Goal: Task Accomplishment & Management: Use online tool/utility

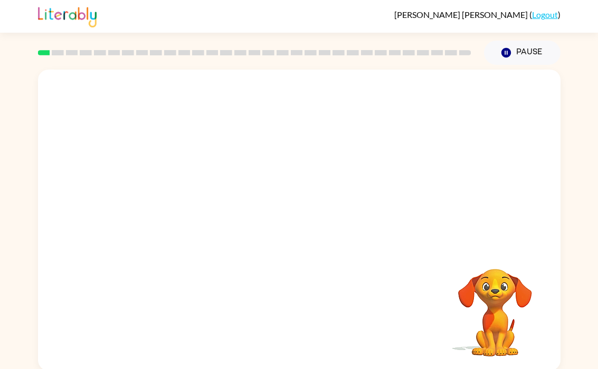
click at [175, 194] on video "Your browser must support playing .mp4 files to use Literably. Please try using…" at bounding box center [299, 158] width 522 height 177
click at [303, 224] on icon "button" at bounding box center [299, 225] width 12 height 12
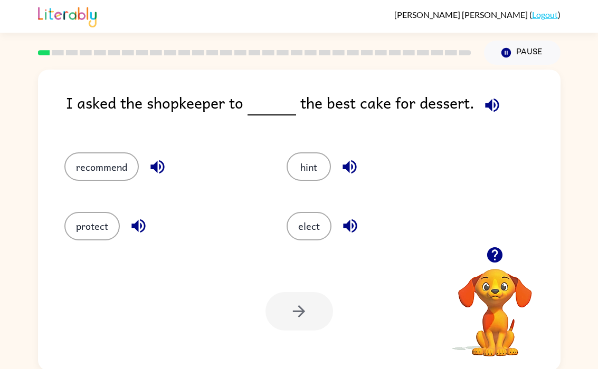
click at [97, 167] on button "recommend" at bounding box center [101, 166] width 74 height 28
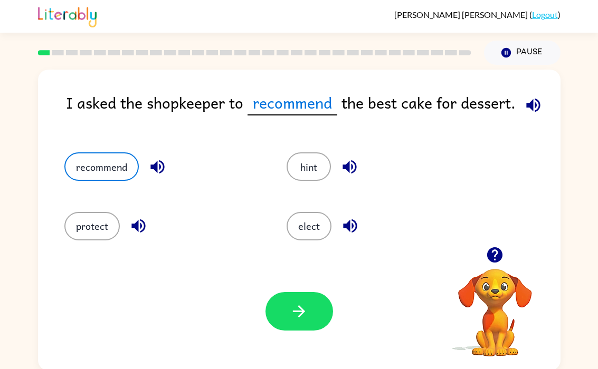
click at [291, 316] on icon "button" at bounding box center [299, 311] width 18 height 18
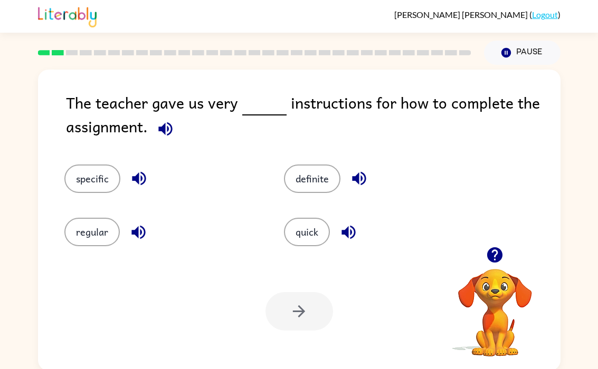
click at [93, 189] on button "specific" at bounding box center [92, 179] width 56 height 28
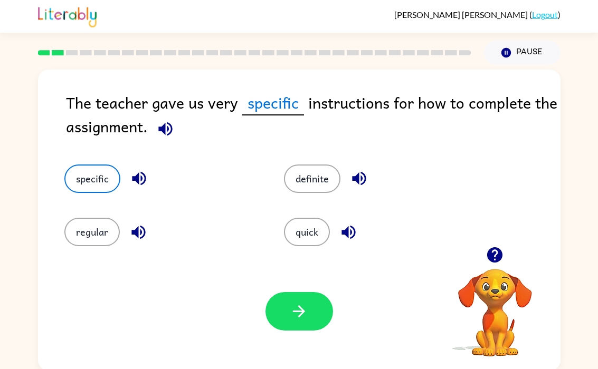
click at [315, 324] on button "button" at bounding box center [299, 311] width 68 height 39
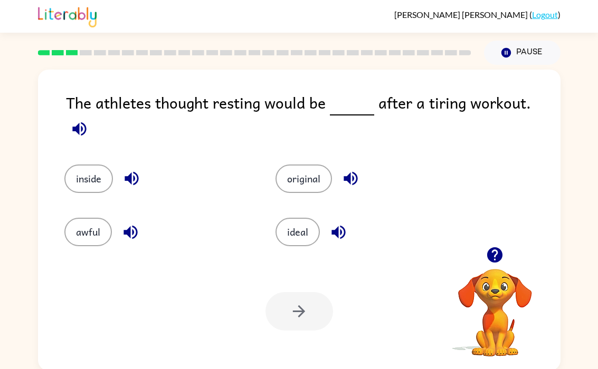
click at [78, 167] on button "inside" at bounding box center [88, 179] width 49 height 28
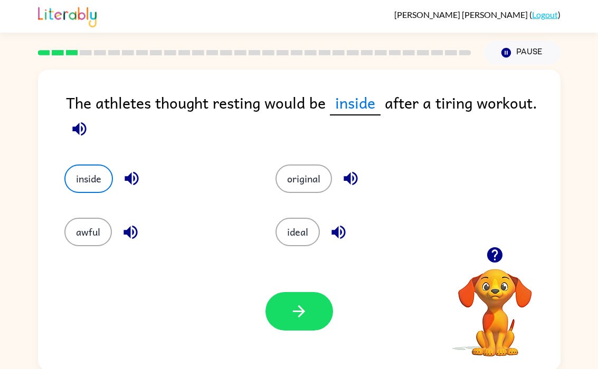
click at [311, 326] on button "button" at bounding box center [299, 311] width 68 height 39
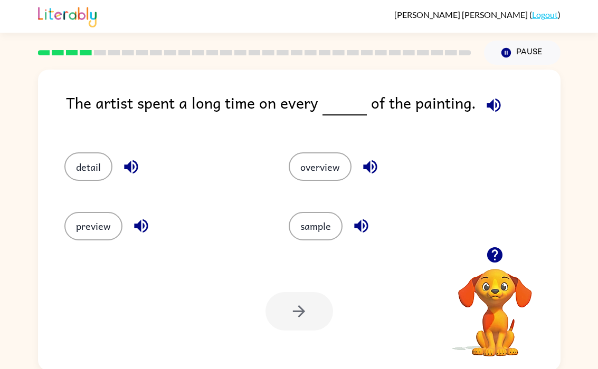
click at [82, 168] on button "detail" at bounding box center [88, 166] width 48 height 28
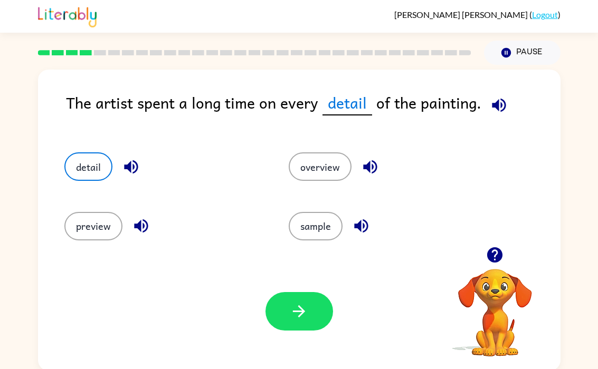
click at [316, 311] on button "button" at bounding box center [299, 311] width 68 height 39
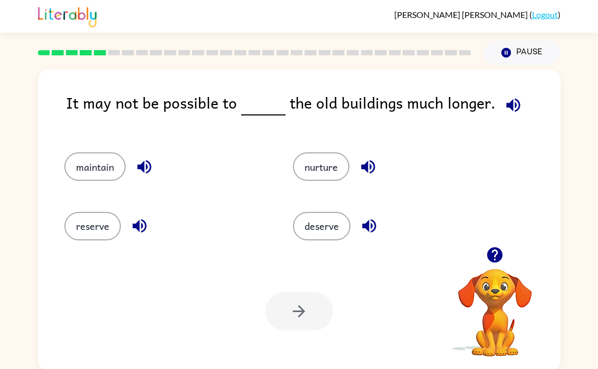
click at [90, 158] on button "maintain" at bounding box center [94, 166] width 61 height 28
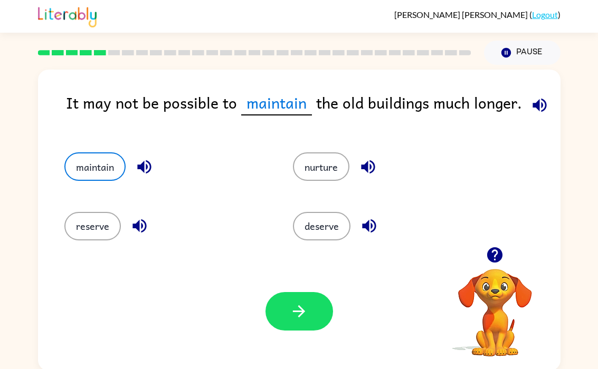
click at [300, 319] on icon "button" at bounding box center [299, 311] width 18 height 18
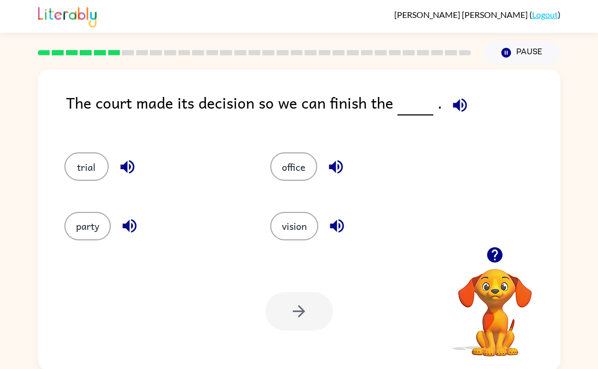
click at [86, 167] on button "trial" at bounding box center [86, 166] width 44 height 28
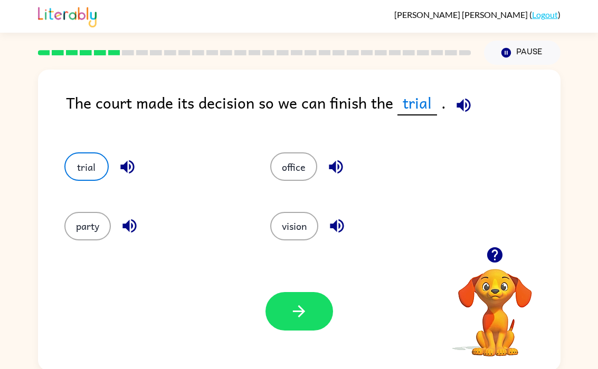
click at [307, 171] on button "office" at bounding box center [293, 166] width 47 height 28
click at [94, 169] on button "trial" at bounding box center [86, 166] width 44 height 28
click at [295, 161] on button "office" at bounding box center [293, 166] width 47 height 28
click at [99, 171] on button "trial" at bounding box center [86, 166] width 44 height 28
click at [457, 104] on icon "button" at bounding box center [463, 105] width 14 height 14
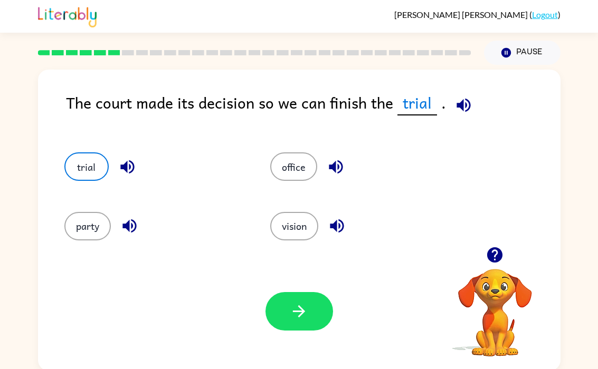
click at [295, 301] on button "button" at bounding box center [299, 311] width 68 height 39
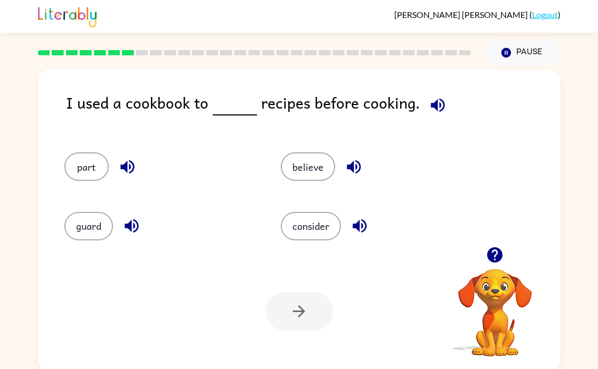
click at [81, 180] on button "part" at bounding box center [86, 166] width 44 height 28
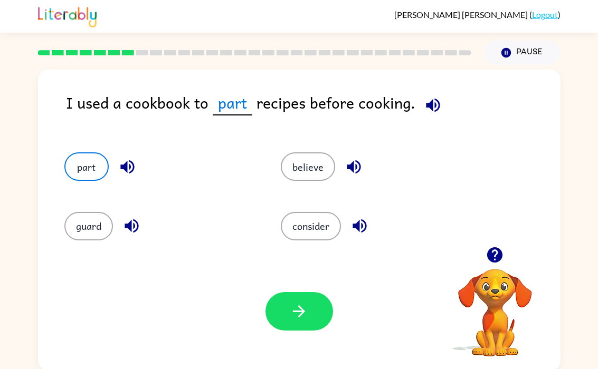
click at [326, 224] on button "consider" at bounding box center [311, 226] width 60 height 28
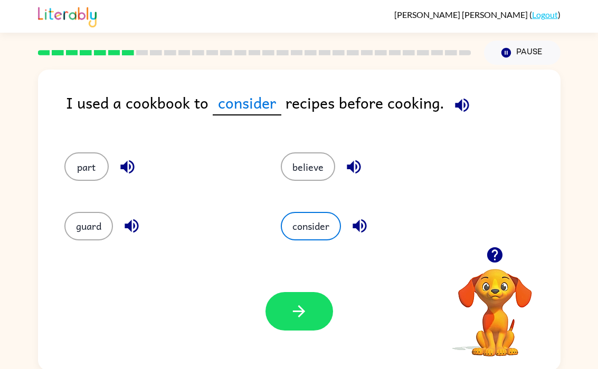
click at [312, 305] on button "button" at bounding box center [299, 311] width 68 height 39
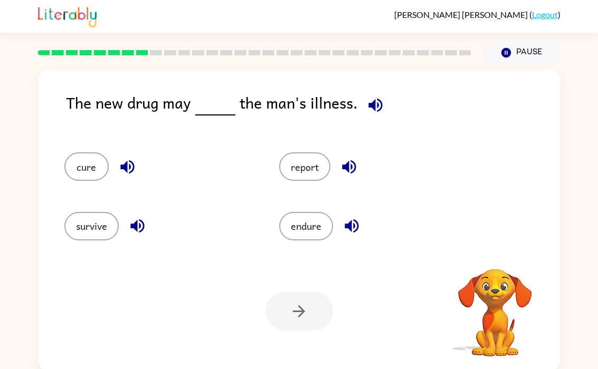
click at [87, 167] on button "cure" at bounding box center [86, 166] width 44 height 28
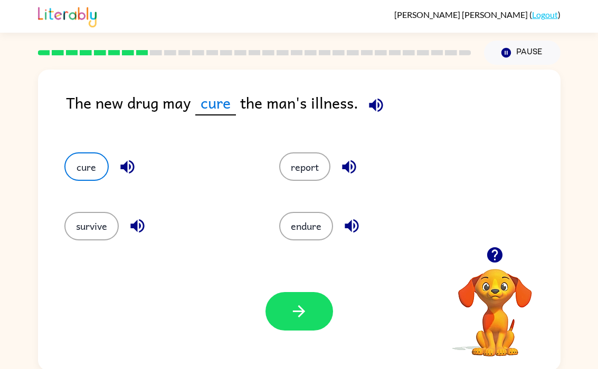
click at [295, 302] on button "button" at bounding box center [299, 311] width 68 height 39
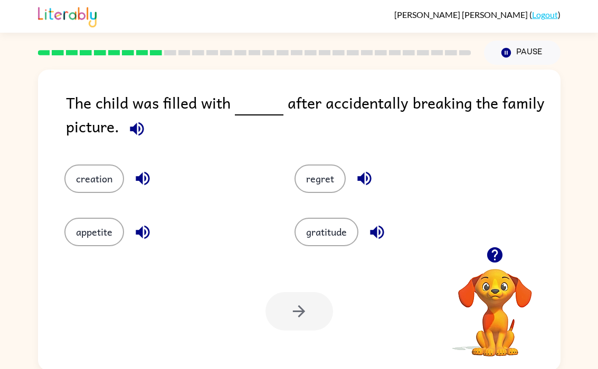
click at [316, 181] on button "regret" at bounding box center [319, 179] width 51 height 28
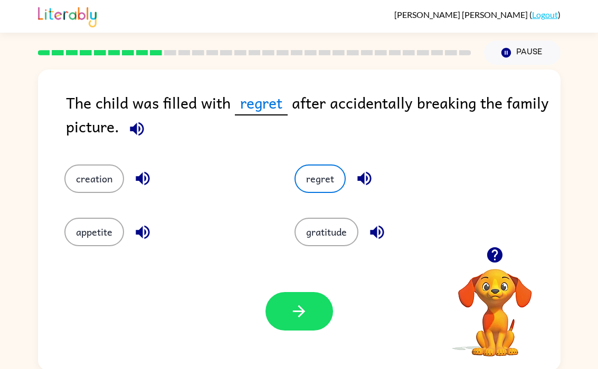
click at [310, 310] on button "button" at bounding box center [299, 311] width 68 height 39
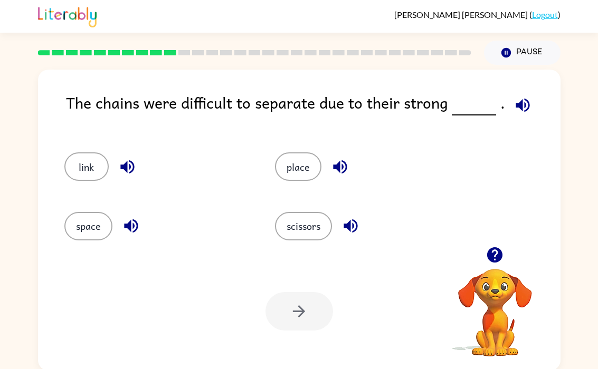
click at [91, 167] on button "link" at bounding box center [86, 166] width 44 height 28
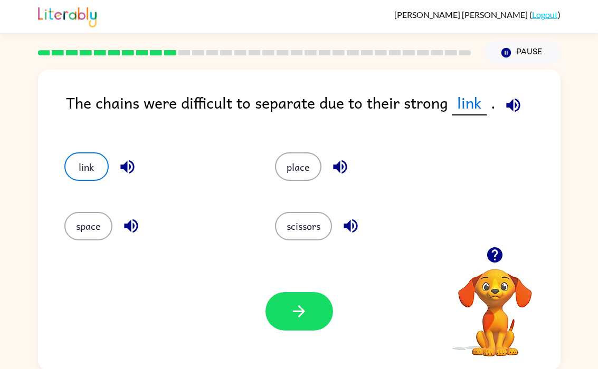
click at [285, 331] on button "button" at bounding box center [299, 311] width 68 height 39
click at [335, 322] on div "Your browser must support playing .mp4 files to use Literably. Please try using…" at bounding box center [299, 311] width 522 height 119
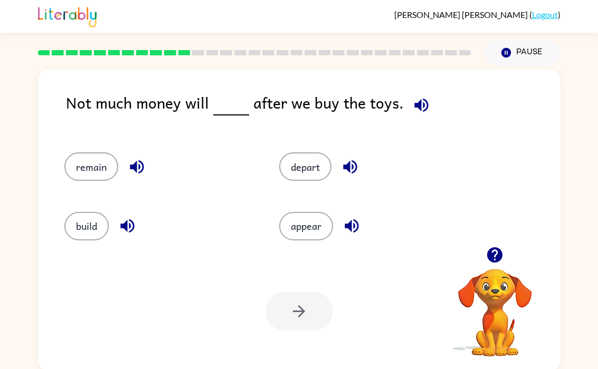
click at [79, 165] on button "remain" at bounding box center [91, 166] width 54 height 28
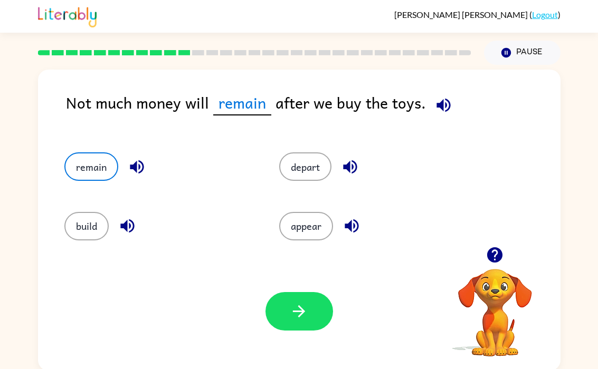
click at [294, 312] on icon "button" at bounding box center [299, 311] width 12 height 12
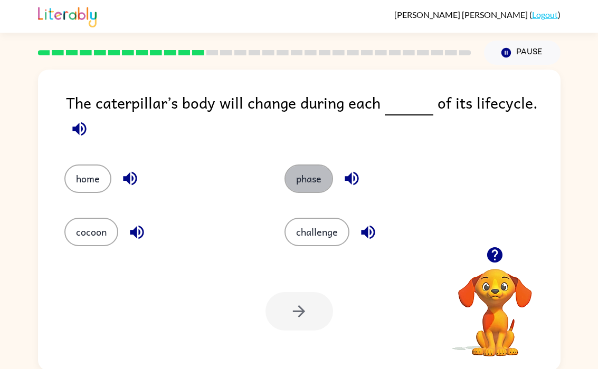
click at [307, 190] on button "phase" at bounding box center [308, 179] width 49 height 28
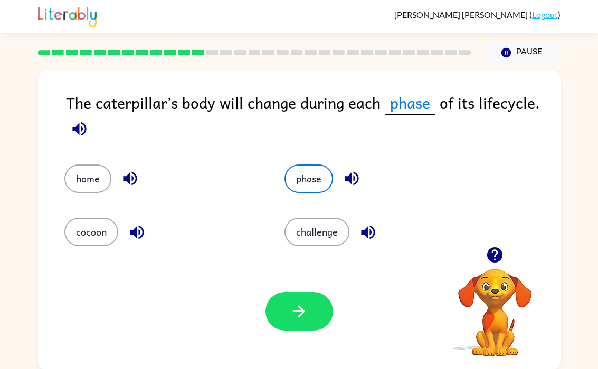
click at [282, 328] on button "button" at bounding box center [299, 311] width 68 height 39
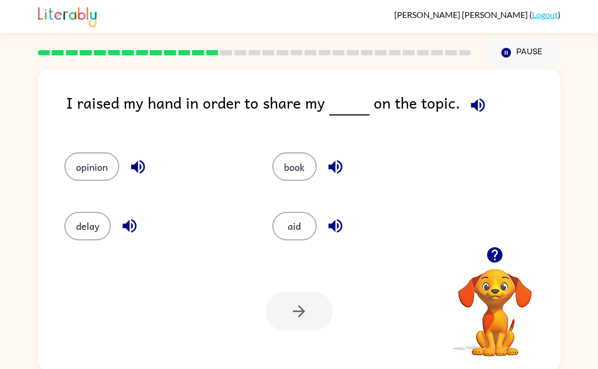
click at [100, 164] on button "opinion" at bounding box center [91, 166] width 55 height 28
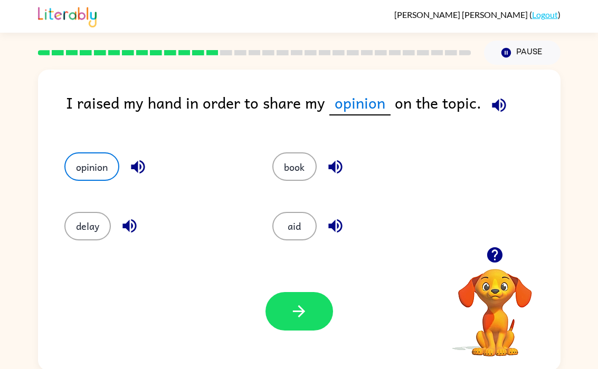
click at [318, 314] on button "button" at bounding box center [299, 311] width 68 height 39
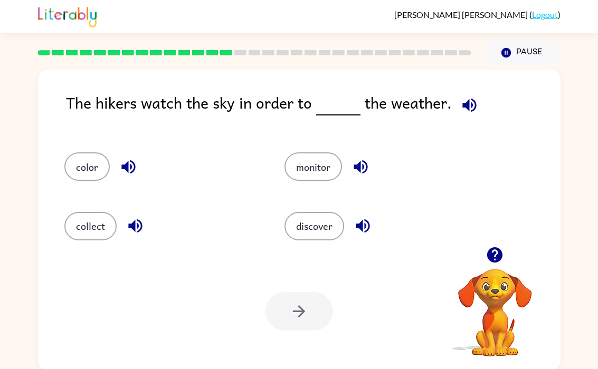
click at [308, 181] on button "monitor" at bounding box center [312, 166] width 57 height 28
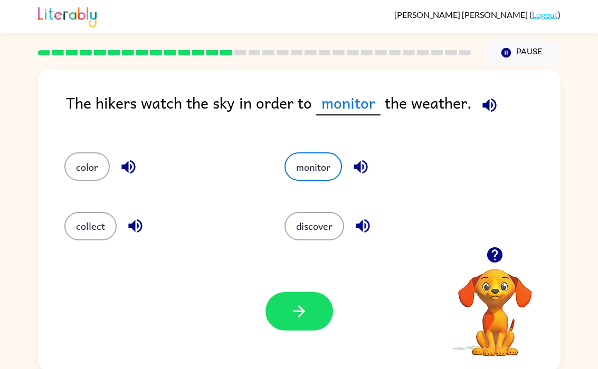
click at [300, 318] on icon "button" at bounding box center [299, 311] width 18 height 18
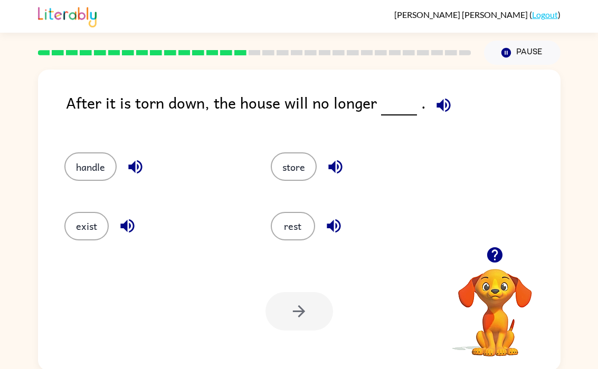
click at [63, 241] on div "exist" at bounding box center [147, 221] width 206 height 59
click at [95, 232] on button "exist" at bounding box center [86, 226] width 44 height 28
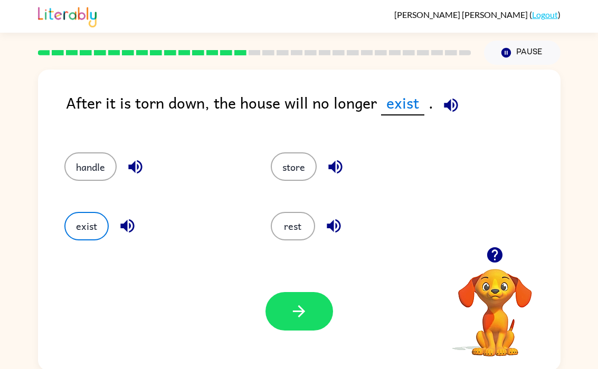
click at [303, 323] on button "button" at bounding box center [299, 311] width 68 height 39
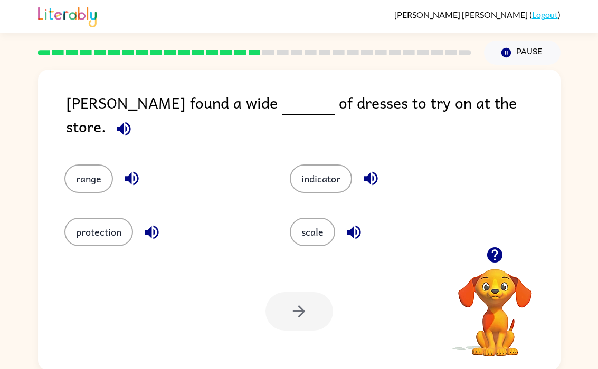
click at [84, 165] on button "range" at bounding box center [88, 179] width 49 height 28
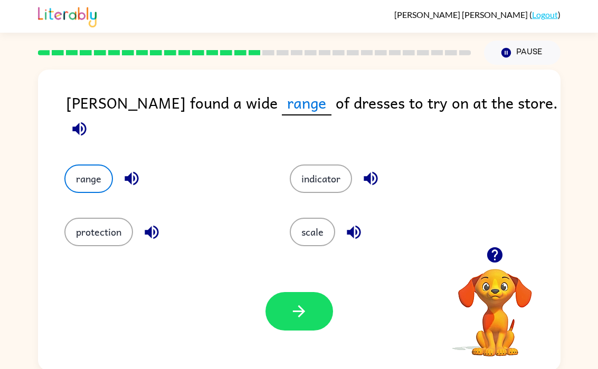
click at [311, 235] on button "scale" at bounding box center [312, 232] width 45 height 28
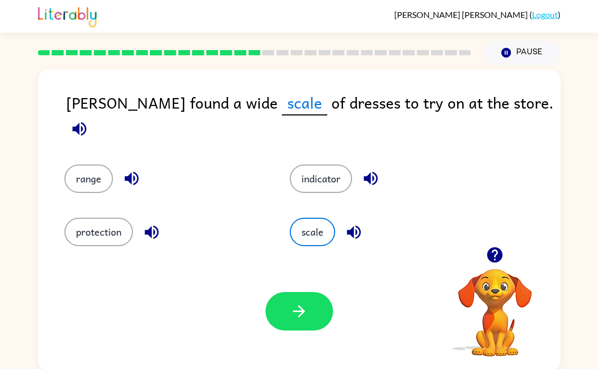
click at [80, 179] on button "range" at bounding box center [88, 179] width 49 height 28
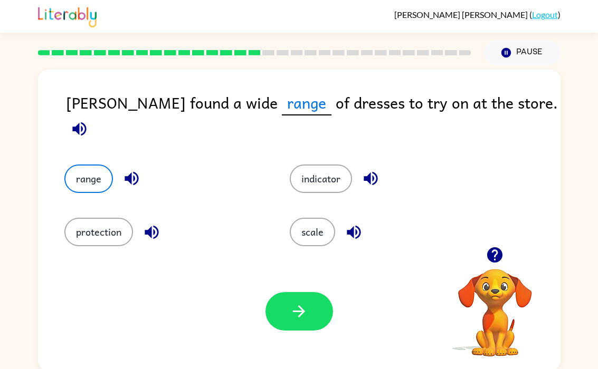
click at [311, 311] on button "button" at bounding box center [299, 311] width 68 height 39
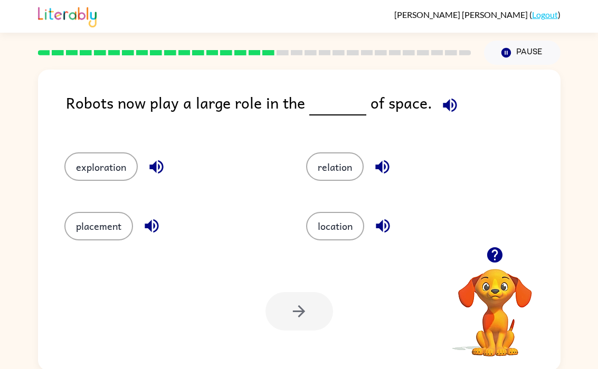
click at [83, 181] on button "exploration" at bounding box center [100, 166] width 73 height 28
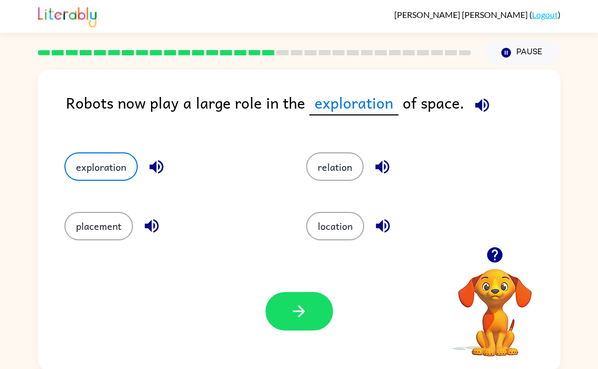
click at [316, 298] on button "button" at bounding box center [299, 311] width 68 height 39
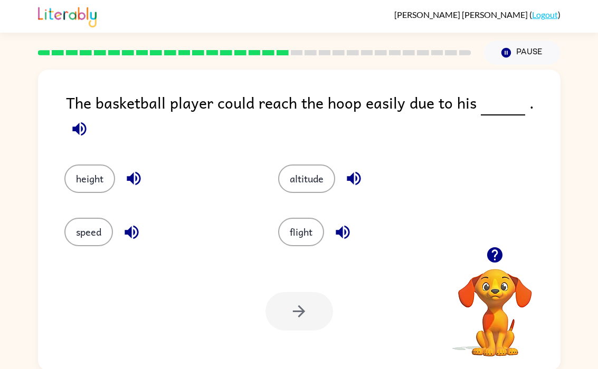
click at [83, 165] on button "height" at bounding box center [89, 179] width 51 height 28
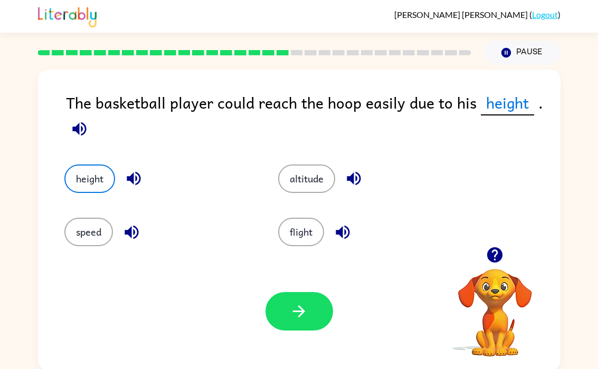
click at [305, 301] on button "button" at bounding box center [299, 311] width 68 height 39
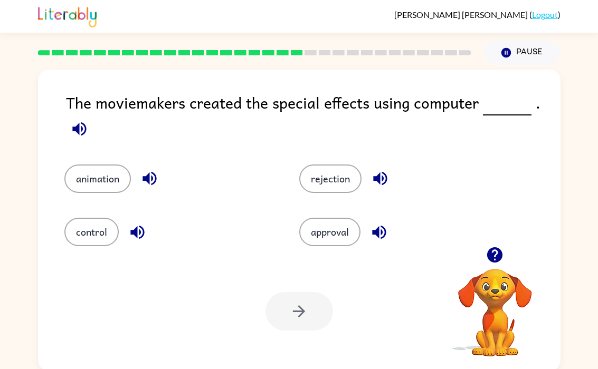
click at [95, 187] on button "animation" at bounding box center [97, 179] width 66 height 28
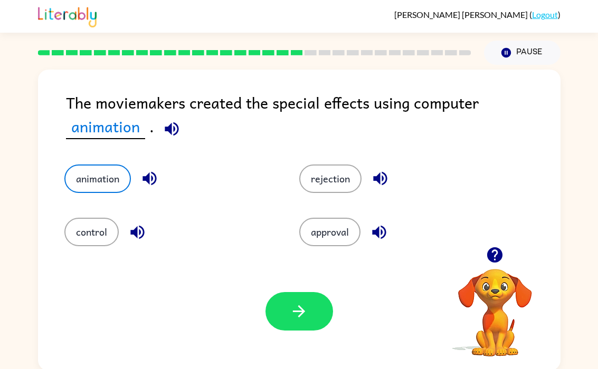
click at [311, 300] on button "button" at bounding box center [299, 311] width 68 height 39
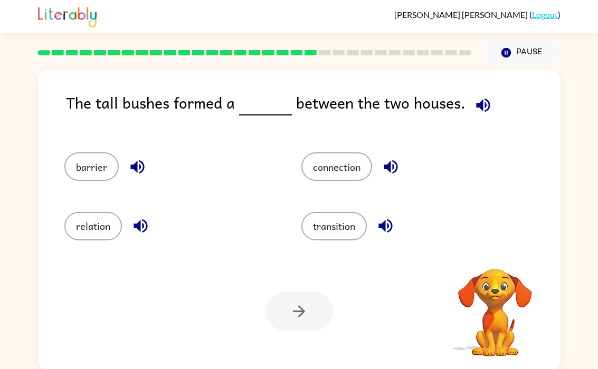
click at [86, 170] on button "barrier" at bounding box center [91, 166] width 54 height 28
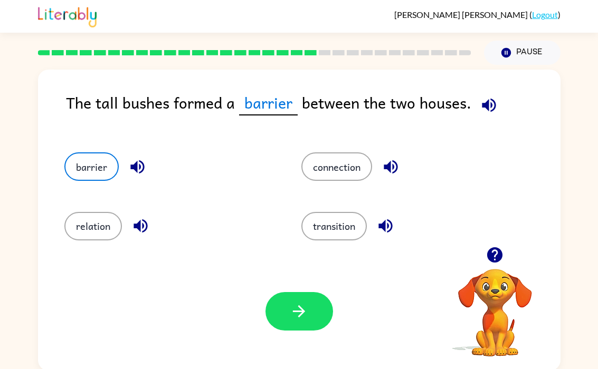
click at [309, 305] on button "button" at bounding box center [299, 311] width 68 height 39
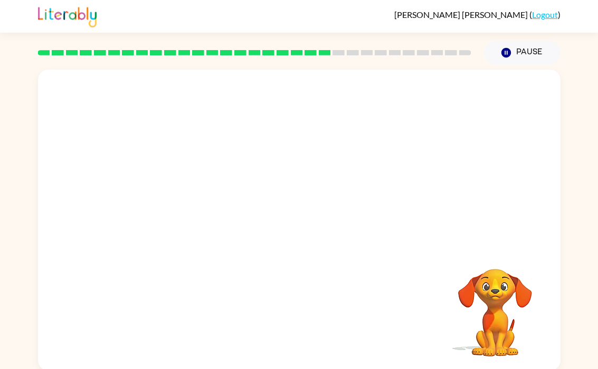
click at [200, 218] on video "Your browser must support playing .mp4 files to use Literably. Please try using…" at bounding box center [299, 158] width 522 height 177
click at [195, 212] on video "Your browser must support playing .mp4 files to use Literably. Please try using…" at bounding box center [299, 158] width 522 height 177
click at [309, 229] on button "button" at bounding box center [299, 225] width 68 height 39
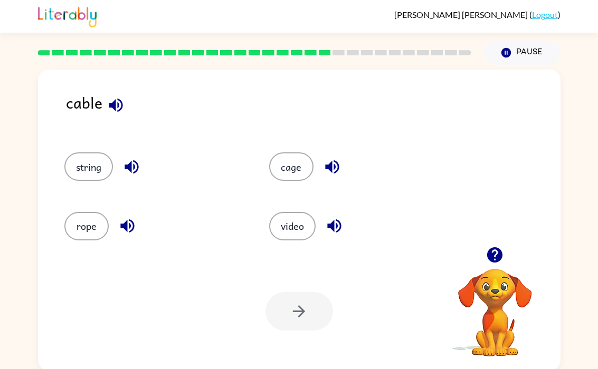
click at [75, 190] on div "string" at bounding box center [146, 161] width 205 height 59
click at [92, 165] on button "string" at bounding box center [88, 166] width 49 height 28
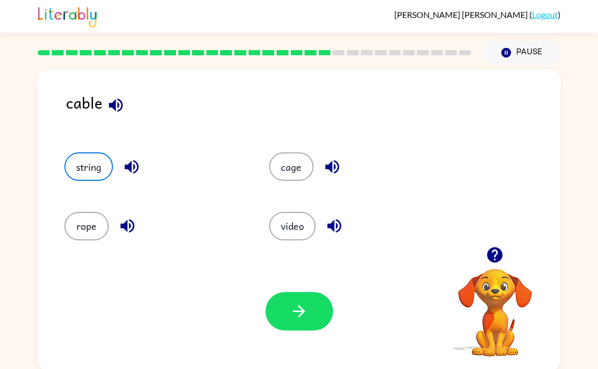
click at [301, 331] on button "button" at bounding box center [299, 311] width 68 height 39
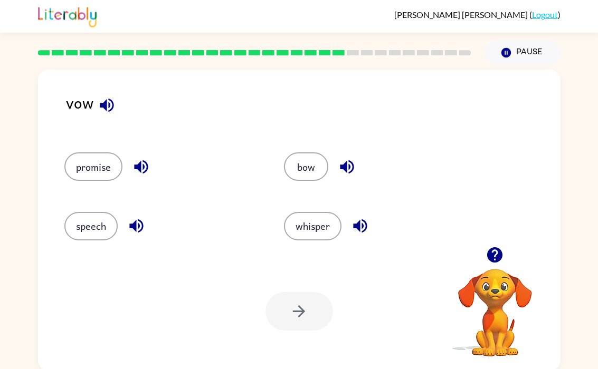
click at [303, 175] on button "bow" at bounding box center [306, 166] width 44 height 28
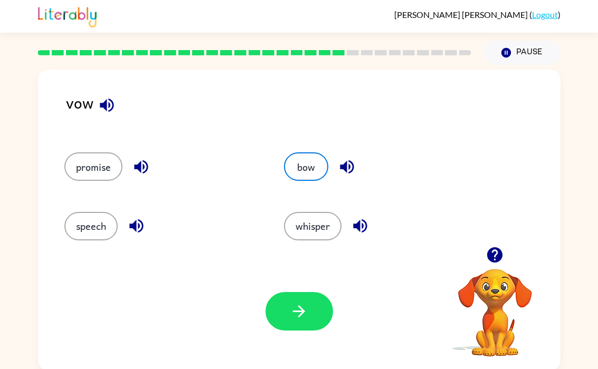
click at [307, 312] on icon "button" at bounding box center [299, 311] width 18 height 18
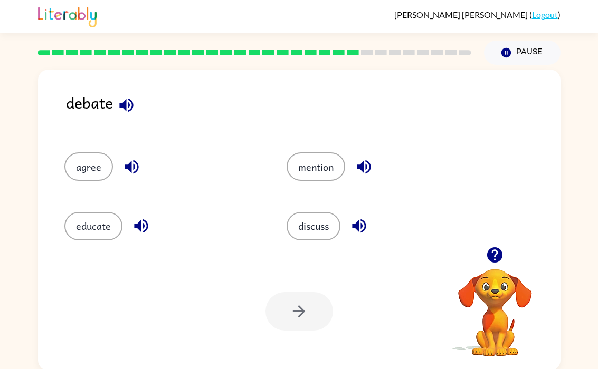
click at [328, 210] on div "discuss" at bounding box center [377, 221] width 223 height 59
click at [322, 228] on button "discuss" at bounding box center [313, 226] width 54 height 28
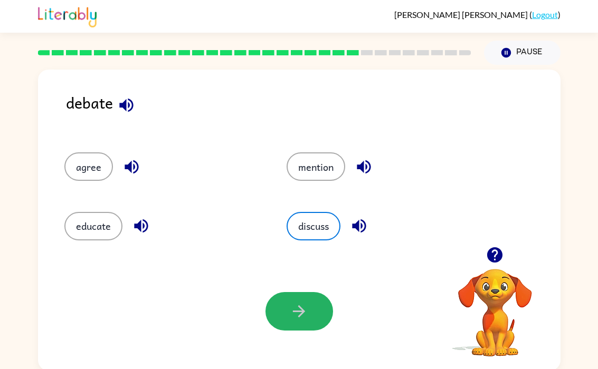
click at [318, 311] on button "button" at bounding box center [299, 311] width 68 height 39
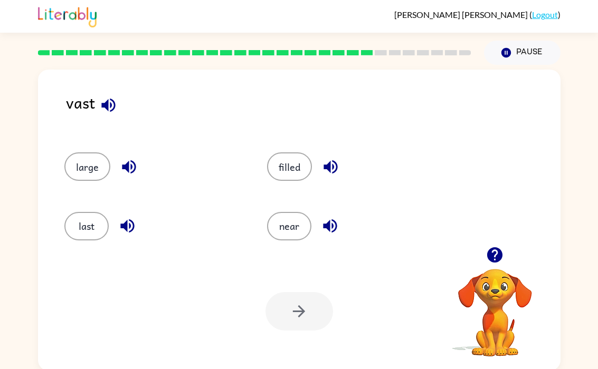
click at [299, 226] on button "near" at bounding box center [289, 226] width 44 height 28
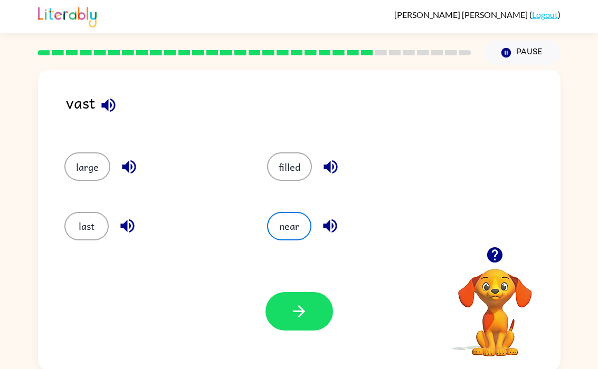
click at [326, 326] on button "button" at bounding box center [299, 311] width 68 height 39
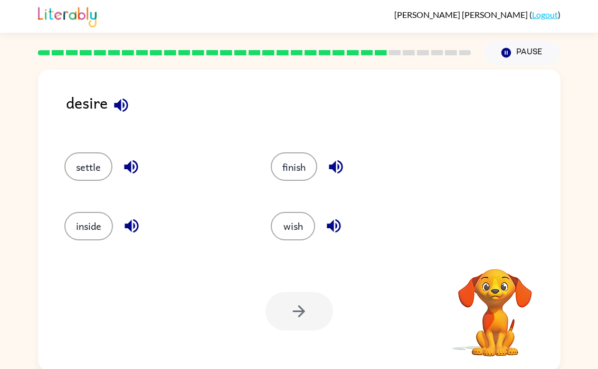
click at [301, 236] on button "wish" at bounding box center [293, 226] width 44 height 28
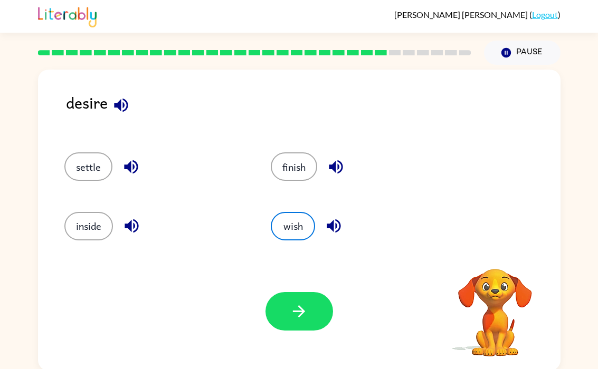
click at [306, 307] on icon "button" at bounding box center [299, 311] width 18 height 18
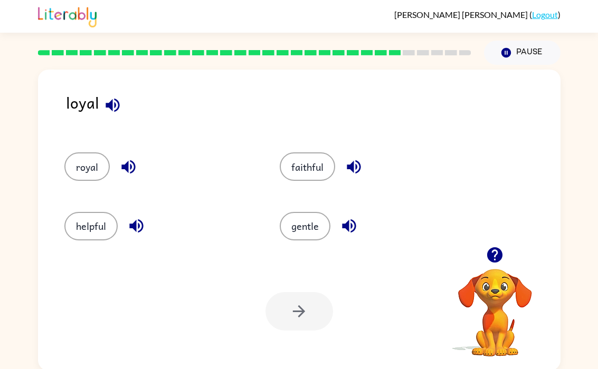
click at [280, 211] on div "gentle" at bounding box center [366, 221] width 215 height 59
click at [311, 227] on button "gentle" at bounding box center [305, 226] width 51 height 28
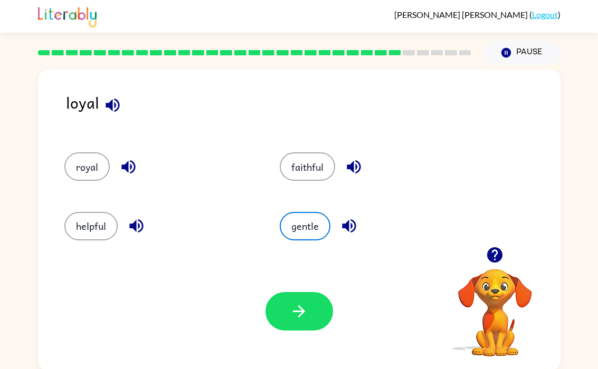
click at [319, 320] on button "button" at bounding box center [299, 311] width 68 height 39
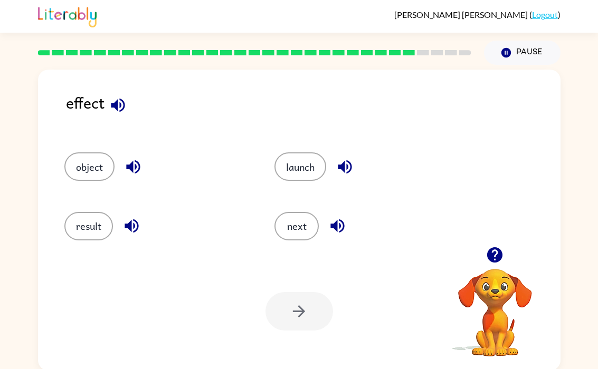
click at [83, 238] on button "result" at bounding box center [88, 226] width 49 height 28
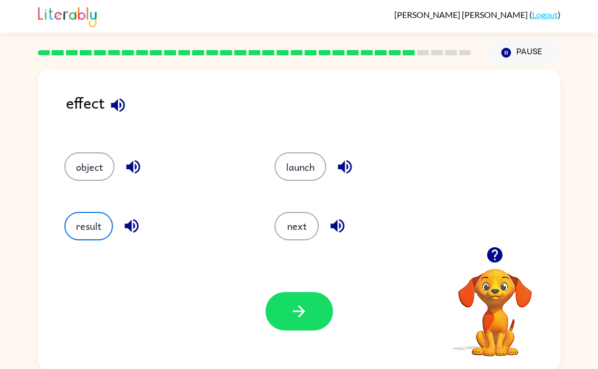
click at [296, 312] on icon "button" at bounding box center [299, 311] width 12 height 12
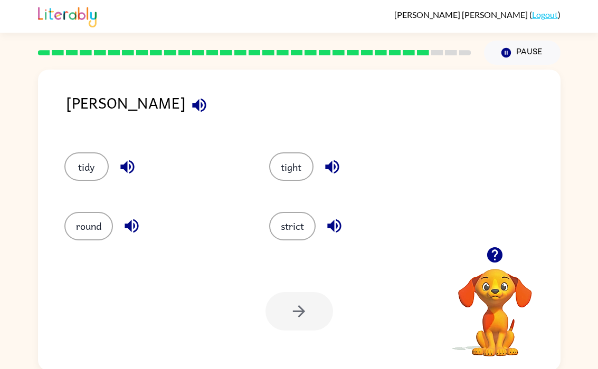
click at [91, 159] on button "tidy" at bounding box center [86, 166] width 44 height 28
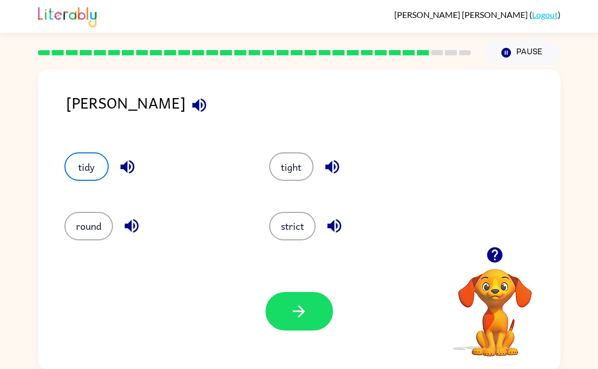
click at [293, 314] on icon "button" at bounding box center [299, 311] width 18 height 18
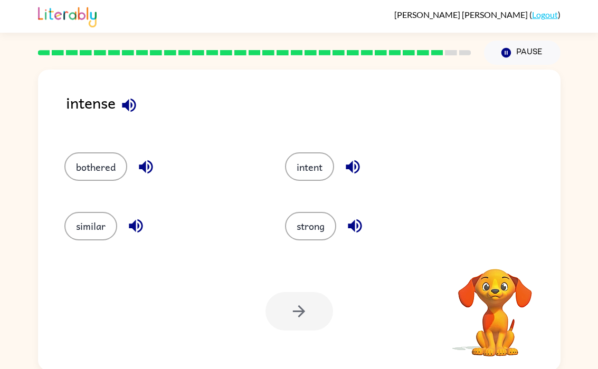
click at [308, 224] on button "strong" at bounding box center [310, 226] width 51 height 28
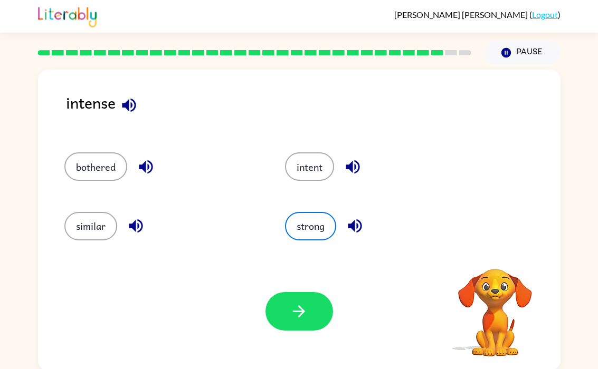
click at [300, 305] on icon "button" at bounding box center [299, 311] width 18 height 18
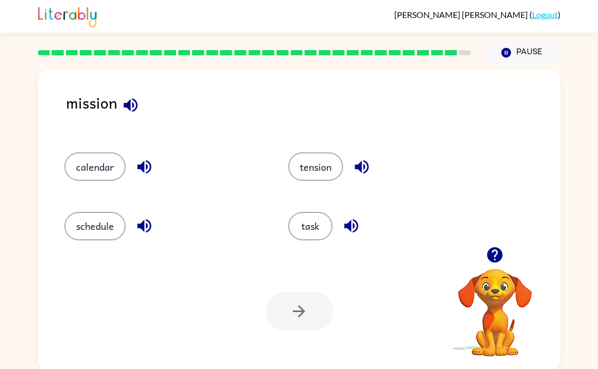
click at [305, 223] on button "task" at bounding box center [310, 226] width 44 height 28
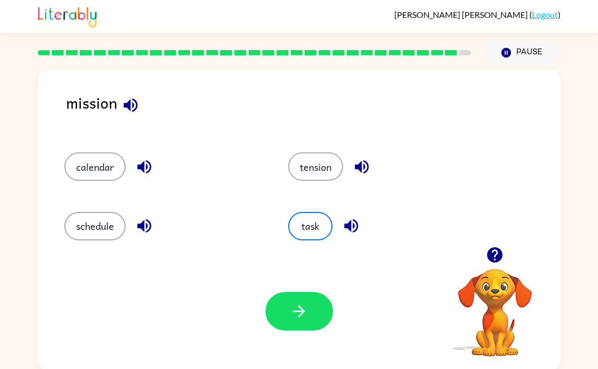
click at [308, 316] on button "button" at bounding box center [299, 311] width 68 height 39
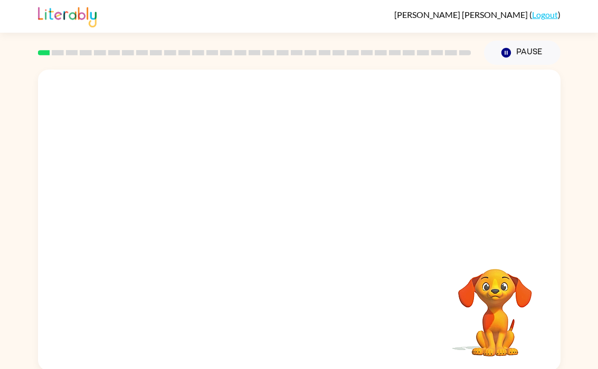
click at [277, 167] on video "Your browser must support playing .mp4 files to use Literably. Please try using…" at bounding box center [299, 158] width 522 height 177
click at [333, 199] on video "Your browser must support playing .mp4 files to use Literably. Please try using…" at bounding box center [299, 158] width 522 height 177
click at [361, 162] on video "Your browser must support playing .mp4 files to use Literably. Please try using…" at bounding box center [299, 158] width 522 height 177
click at [306, 218] on icon "button" at bounding box center [299, 225] width 18 height 18
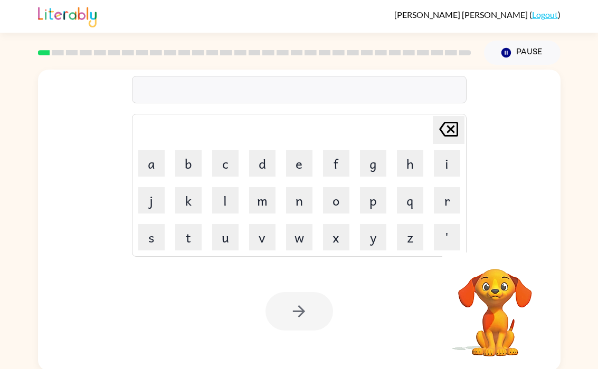
click at [193, 165] on button "b" at bounding box center [188, 163] width 26 height 26
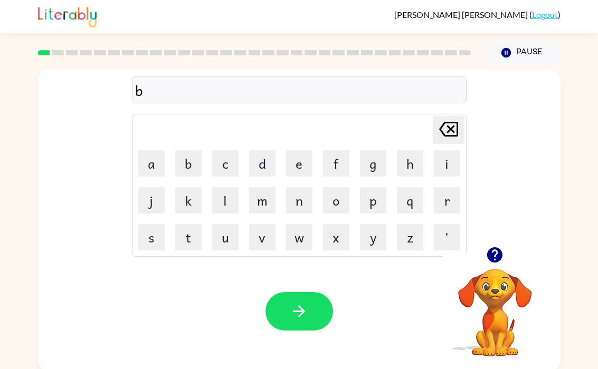
click at [348, 206] on button "o" at bounding box center [336, 200] width 26 height 26
click at [446, 205] on button "r" at bounding box center [447, 200] width 26 height 26
click at [263, 170] on button "d" at bounding box center [262, 163] width 26 height 26
click at [301, 158] on button "e" at bounding box center [299, 163] width 26 height 26
click at [445, 203] on button "r" at bounding box center [447, 200] width 26 height 26
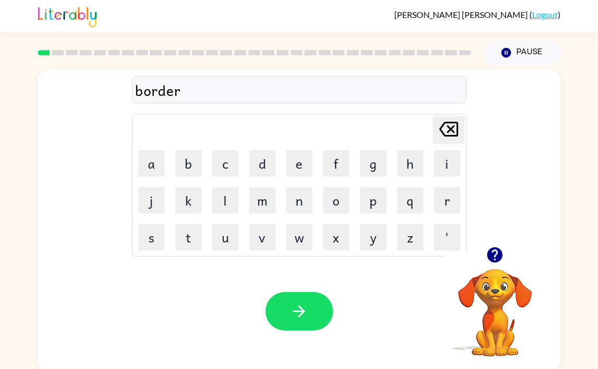
click at [311, 310] on button "button" at bounding box center [299, 311] width 68 height 39
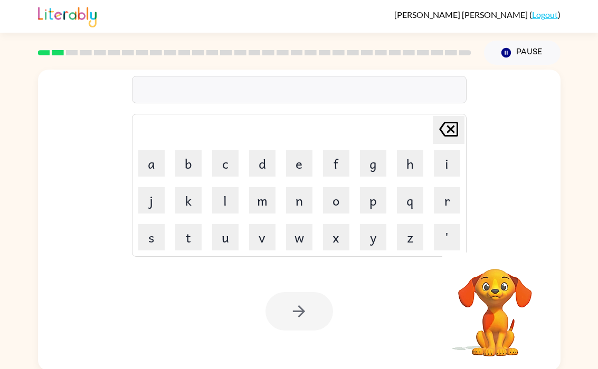
click at [446, 202] on button "r" at bounding box center [447, 200] width 26 height 26
click at [343, 205] on button "o" at bounding box center [336, 200] width 26 height 26
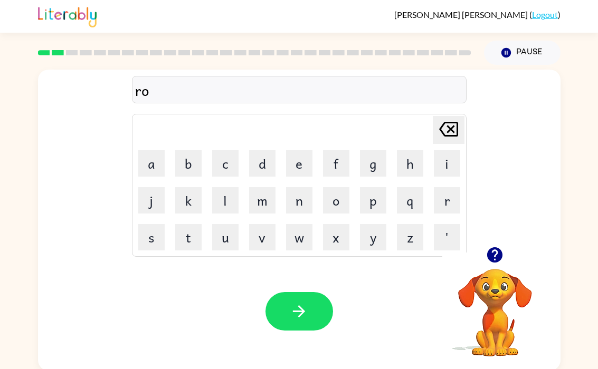
click at [223, 242] on button "u" at bounding box center [225, 237] width 26 height 26
click at [305, 197] on button "n" at bounding box center [299, 200] width 26 height 26
click at [258, 175] on button "d" at bounding box center [262, 163] width 26 height 26
click at [312, 306] on button "button" at bounding box center [299, 311] width 68 height 39
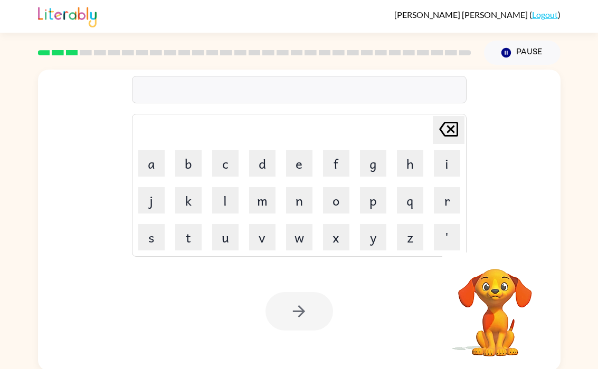
click at [255, 194] on button "m" at bounding box center [262, 200] width 26 height 26
click at [153, 167] on button "a" at bounding box center [151, 163] width 26 height 26
click at [219, 165] on button "c" at bounding box center [225, 163] width 26 height 26
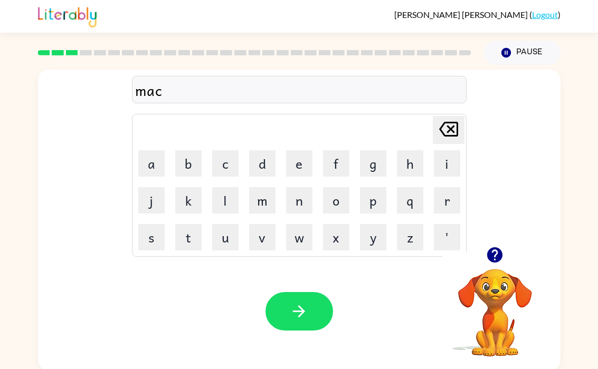
click at [407, 165] on button "h" at bounding box center [410, 163] width 26 height 26
click at [445, 168] on button "i" at bounding box center [447, 163] width 26 height 26
click at [306, 200] on button "n" at bounding box center [299, 200] width 26 height 26
click at [302, 175] on button "e" at bounding box center [299, 163] width 26 height 26
click at [306, 309] on icon "button" at bounding box center [299, 311] width 18 height 18
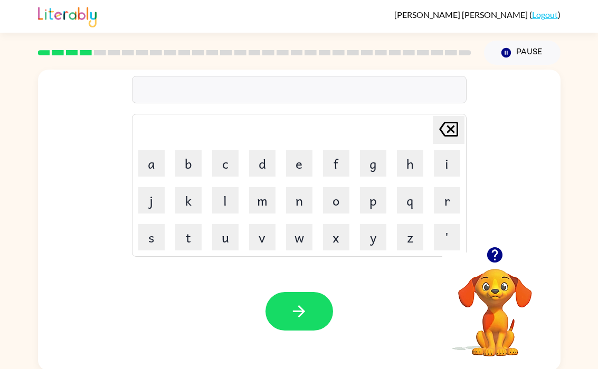
click at [186, 234] on button "t" at bounding box center [188, 237] width 26 height 26
click at [437, 202] on button "r" at bounding box center [447, 200] width 26 height 26
click at [162, 168] on button "a" at bounding box center [151, 163] width 26 height 26
click at [449, 168] on button "i" at bounding box center [447, 163] width 26 height 26
click at [308, 194] on button "n" at bounding box center [299, 200] width 26 height 26
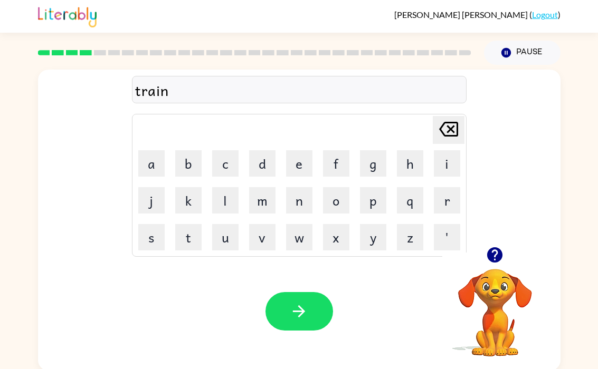
click at [316, 313] on button "button" at bounding box center [299, 311] width 68 height 39
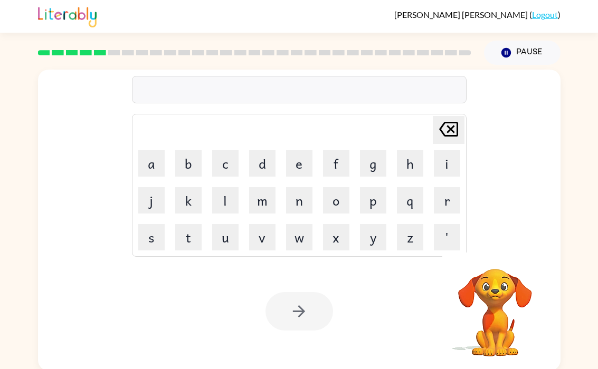
click at [258, 161] on button "d" at bounding box center [262, 163] width 26 height 26
click at [287, 166] on button "e" at bounding box center [299, 163] width 26 height 26
click at [341, 169] on button "f" at bounding box center [336, 163] width 26 height 26
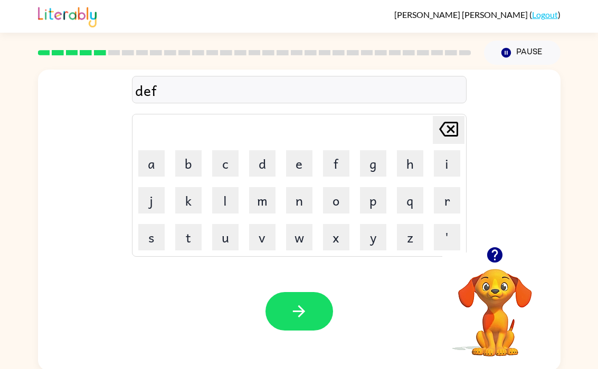
click at [305, 160] on button "e" at bounding box center [299, 163] width 26 height 26
click at [307, 210] on button "n" at bounding box center [299, 200] width 26 height 26
click at [160, 245] on button "s" at bounding box center [151, 237] width 26 height 26
click at [298, 165] on button "e" at bounding box center [299, 163] width 26 height 26
click at [154, 246] on button "s" at bounding box center [151, 237] width 26 height 26
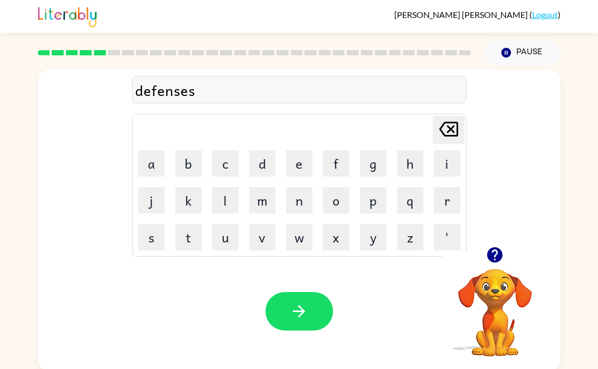
click at [317, 302] on button "button" at bounding box center [299, 311] width 68 height 39
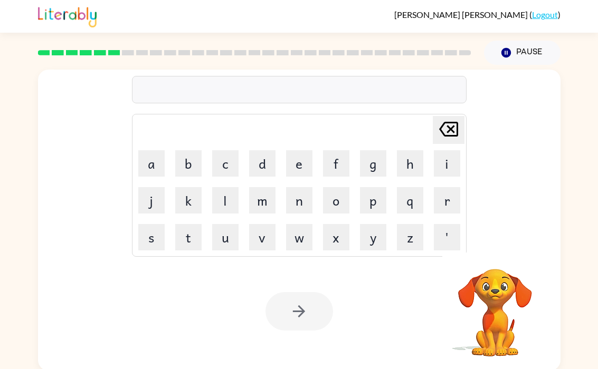
click at [274, 234] on button "v" at bounding box center [262, 237] width 26 height 26
click at [149, 161] on button "a" at bounding box center [151, 163] width 26 height 26
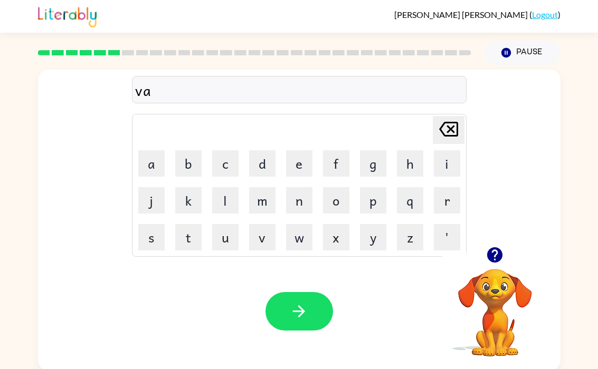
click at [237, 166] on button "c" at bounding box center [225, 163] width 26 height 26
click at [188, 236] on button "t" at bounding box center [188, 237] width 26 height 26
click at [439, 168] on button "i" at bounding box center [447, 163] width 26 height 26
click at [347, 198] on button "o" at bounding box center [336, 200] width 26 height 26
click at [304, 204] on button "n" at bounding box center [299, 200] width 26 height 26
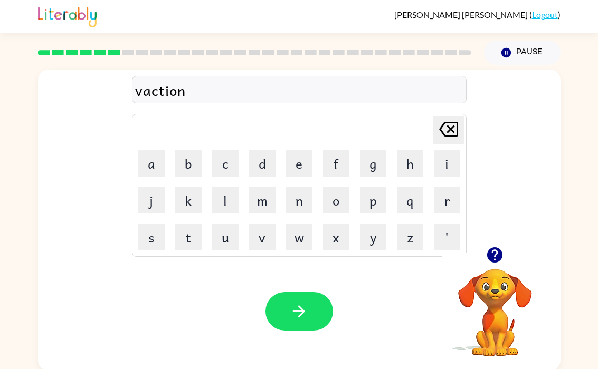
click at [315, 308] on button "button" at bounding box center [299, 311] width 68 height 39
click at [372, 209] on button "p" at bounding box center [373, 200] width 26 height 26
click at [219, 241] on button "u" at bounding box center [225, 237] width 26 height 26
click at [261, 164] on button "d" at bounding box center [262, 163] width 26 height 26
click at [260, 164] on button "d" at bounding box center [262, 163] width 26 height 26
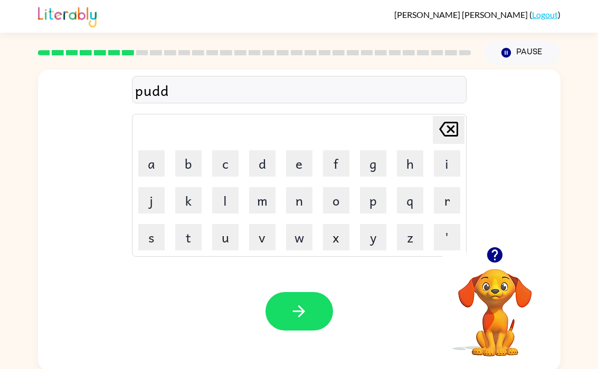
click at [215, 198] on button "l" at bounding box center [225, 200] width 26 height 26
click at [302, 166] on button "e" at bounding box center [299, 163] width 26 height 26
click at [305, 300] on button "button" at bounding box center [299, 311] width 68 height 39
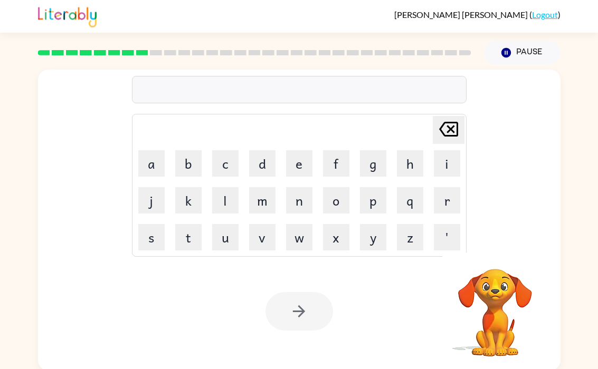
click at [266, 195] on button "m" at bounding box center [262, 200] width 26 height 26
click at [441, 164] on button "i" at bounding box center [447, 163] width 26 height 26
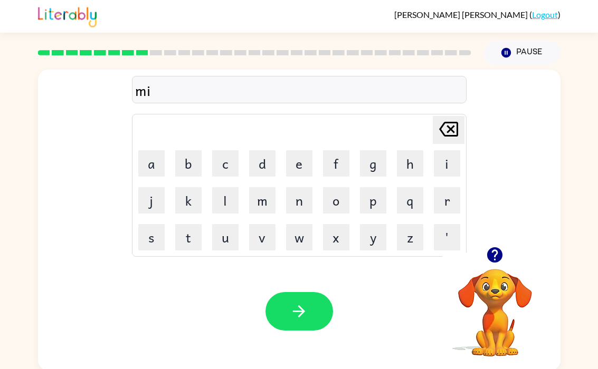
click at [438, 198] on button "r" at bounding box center [447, 200] width 26 height 26
click at [443, 165] on button "i" at bounding box center [447, 163] width 26 height 26
click at [223, 162] on button "c" at bounding box center [225, 163] width 26 height 26
click at [149, 162] on button "a" at bounding box center [151, 163] width 26 height 26
click at [457, 201] on button "r" at bounding box center [447, 200] width 26 height 26
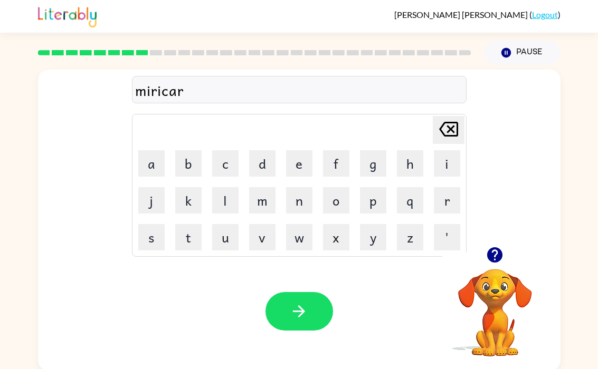
click at [441, 136] on icon at bounding box center [448, 129] width 19 height 15
click at [214, 209] on button "l" at bounding box center [225, 200] width 26 height 26
click at [315, 313] on button "button" at bounding box center [299, 311] width 68 height 39
click at [262, 201] on button "m" at bounding box center [262, 200] width 26 height 26
click at [450, 158] on button "i" at bounding box center [447, 163] width 26 height 26
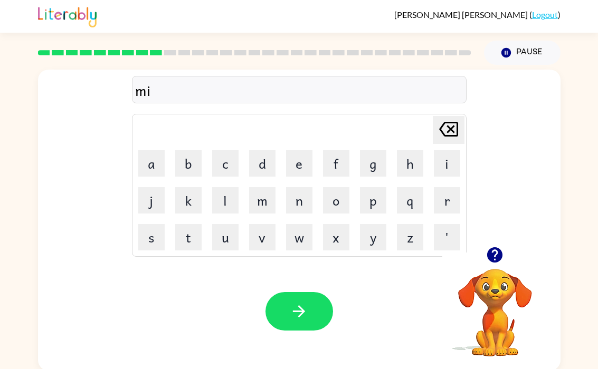
click at [261, 169] on button "d" at bounding box center [262, 163] width 26 height 26
click at [262, 201] on button "m" at bounding box center [262, 200] width 26 height 26
click at [450, 167] on button "i" at bounding box center [447, 163] width 26 height 26
click at [338, 209] on button "o" at bounding box center [336, 200] width 26 height 26
click at [446, 205] on button "r" at bounding box center [447, 200] width 26 height 26
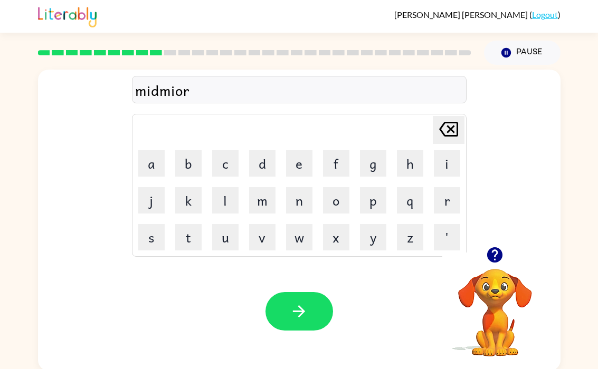
click at [305, 196] on button "n" at bounding box center [299, 200] width 26 height 26
click at [449, 169] on button "i" at bounding box center [447, 163] width 26 height 26
click at [446, 132] on icon "Delete Delete last character input" at bounding box center [448, 129] width 25 height 25
click at [446, 132] on icon at bounding box center [448, 129] width 19 height 15
click at [446, 137] on icon "Delete Delete last character input" at bounding box center [448, 129] width 25 height 25
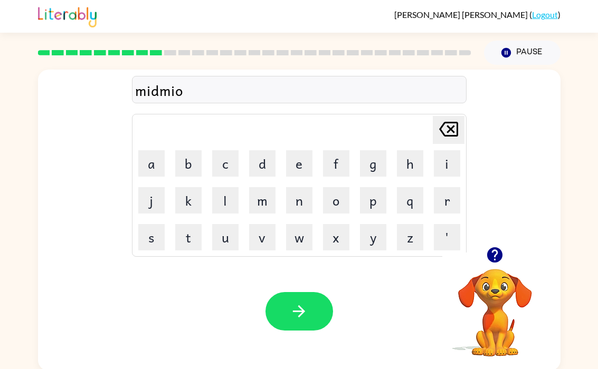
click at [445, 137] on icon at bounding box center [448, 129] width 19 height 15
click at [443, 136] on icon at bounding box center [448, 129] width 19 height 15
click at [447, 136] on icon at bounding box center [448, 129] width 19 height 15
click at [266, 194] on button "m" at bounding box center [262, 200] width 26 height 26
click at [335, 201] on button "o" at bounding box center [336, 200] width 26 height 26
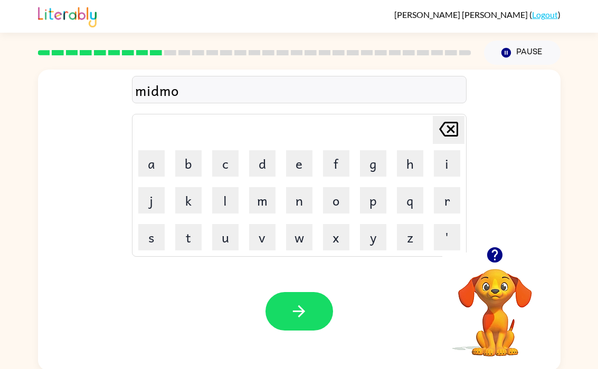
click at [307, 190] on button "n" at bounding box center [299, 200] width 26 height 26
click at [436, 162] on button "i" at bounding box center [447, 163] width 26 height 26
click at [443, 137] on icon at bounding box center [448, 129] width 19 height 15
click at [439, 143] on div "Delete Delete last character input" at bounding box center [448, 130] width 25 height 27
click at [452, 166] on button "i" at bounding box center [447, 163] width 26 height 26
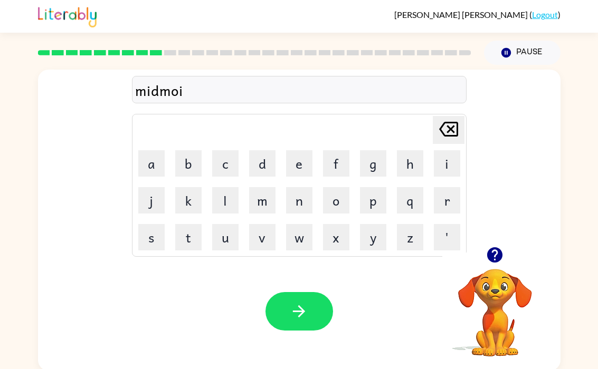
click at [310, 199] on button "n" at bounding box center [299, 200] width 26 height 26
click at [372, 164] on button "g" at bounding box center [373, 163] width 26 height 26
click at [453, 121] on icon "Delete Delete last character input" at bounding box center [448, 129] width 25 height 25
click at [458, 132] on button "Delete Delete last character input" at bounding box center [448, 130] width 32 height 28
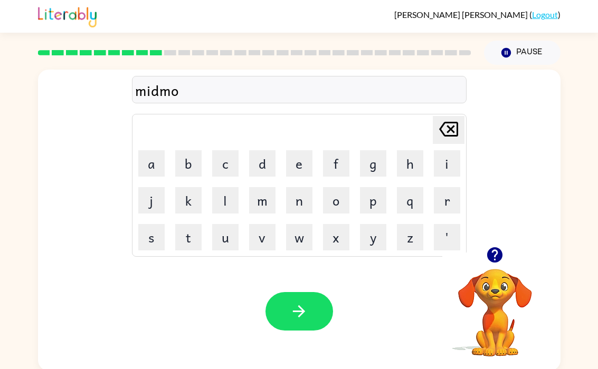
click at [449, 195] on button "r" at bounding box center [447, 200] width 26 height 26
click at [316, 188] on td "n" at bounding box center [299, 200] width 36 height 36
click at [421, 164] on button "h" at bounding box center [410, 163] width 26 height 26
click at [439, 139] on icon "Delete Delete last character input" at bounding box center [448, 129] width 25 height 25
click at [301, 198] on button "n" at bounding box center [299, 200] width 26 height 26
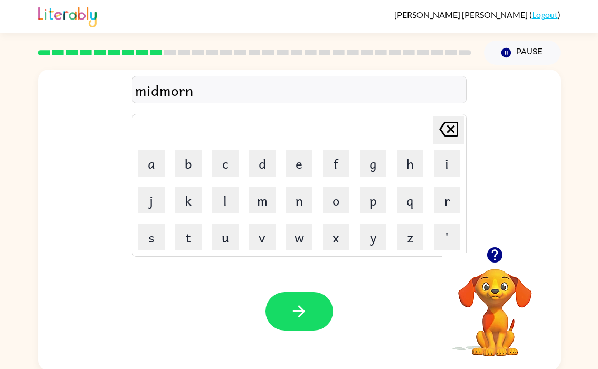
click at [422, 157] on button "h" at bounding box center [410, 163] width 26 height 26
click at [443, 126] on icon "Delete Delete last character input" at bounding box center [448, 129] width 25 height 25
click at [454, 174] on button "i" at bounding box center [447, 163] width 26 height 26
click at [379, 164] on button "g" at bounding box center [373, 163] width 26 height 26
click at [306, 312] on icon "button" at bounding box center [299, 311] width 18 height 18
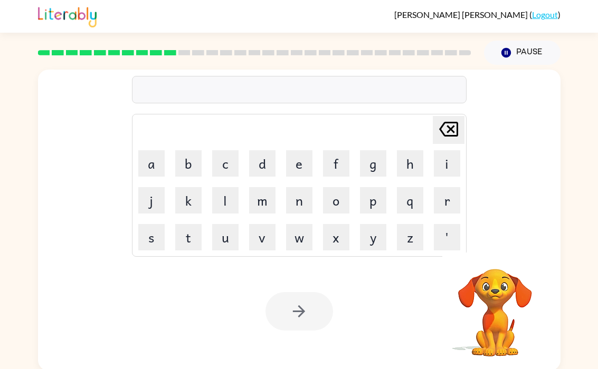
click at [257, 165] on button "d" at bounding box center [262, 163] width 26 height 26
click at [449, 158] on button "i" at bounding box center [447, 163] width 26 height 26
click at [156, 242] on button "s" at bounding box center [151, 237] width 26 height 26
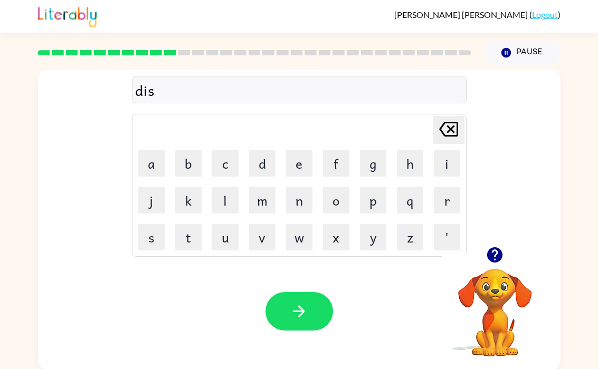
click at [182, 236] on button "t" at bounding box center [188, 237] width 26 height 26
click at [444, 199] on button "r" at bounding box center [447, 200] width 26 height 26
click at [228, 244] on button "u" at bounding box center [225, 237] width 26 height 26
click at [142, 242] on button "s" at bounding box center [151, 237] width 26 height 26
click at [176, 242] on button "t" at bounding box center [188, 237] width 26 height 26
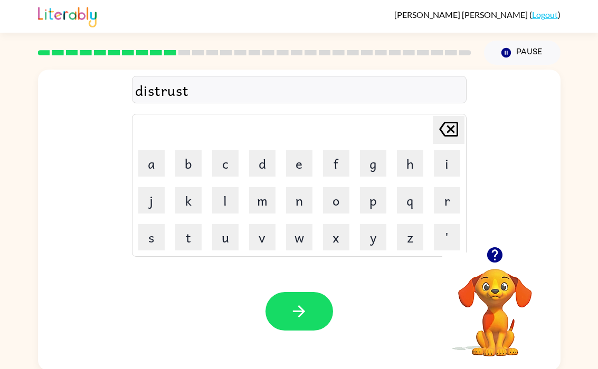
click at [304, 330] on button "button" at bounding box center [299, 311] width 68 height 39
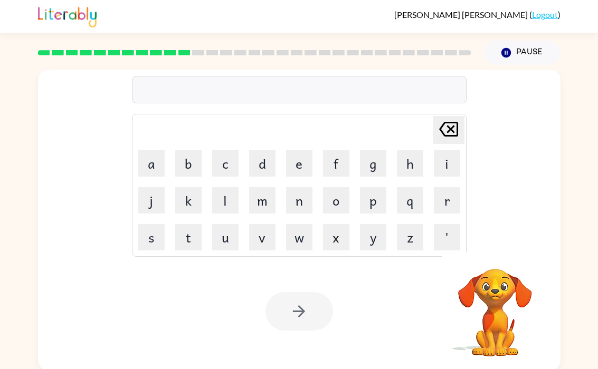
click at [455, 206] on button "r" at bounding box center [447, 200] width 26 height 26
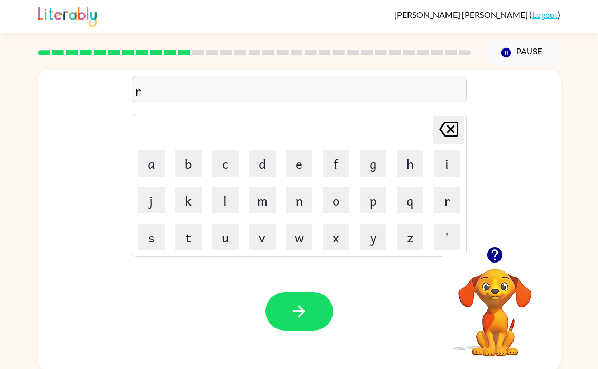
click at [333, 199] on button "o" at bounding box center [336, 200] width 26 height 26
click at [261, 164] on button "d" at bounding box center [262, 163] width 26 height 26
click at [293, 169] on button "e" at bounding box center [299, 163] width 26 height 26
click at [291, 306] on icon "button" at bounding box center [299, 311] width 18 height 18
click at [215, 237] on button "u" at bounding box center [225, 237] width 26 height 26
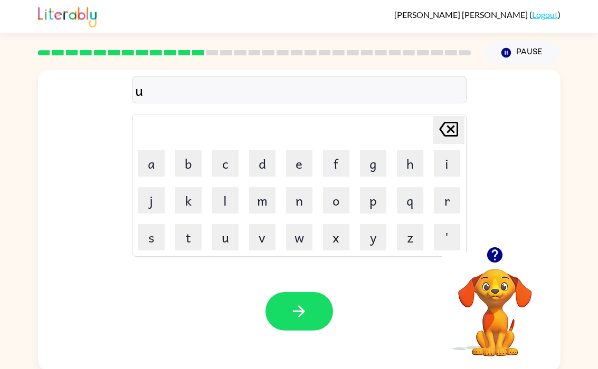
click at [368, 199] on button "p" at bounding box center [373, 200] width 26 height 26
click at [372, 164] on button "g" at bounding box center [373, 163] width 26 height 26
click at [459, 193] on button "r" at bounding box center [447, 200] width 26 height 26
click at [161, 167] on button "a" at bounding box center [151, 163] width 26 height 26
click at [260, 165] on button "d" at bounding box center [262, 163] width 26 height 26
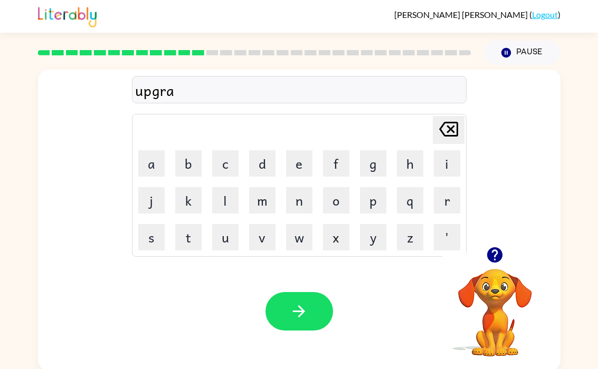
click at [306, 152] on button "e" at bounding box center [299, 163] width 26 height 26
click at [284, 329] on button "button" at bounding box center [299, 311] width 68 height 39
click at [189, 165] on button "b" at bounding box center [188, 163] width 26 height 26
click at [160, 162] on button "a" at bounding box center [151, 163] width 26 height 26
click at [274, 158] on button "d" at bounding box center [262, 163] width 26 height 26
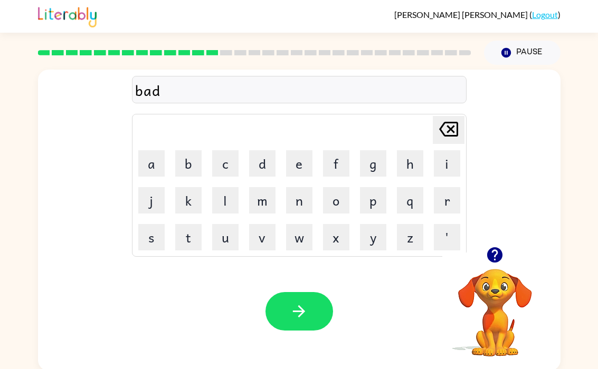
click at [293, 204] on button "n" at bounding box center [299, 200] width 26 height 26
click at [296, 170] on button "e" at bounding box center [299, 163] width 26 height 26
click at [152, 244] on button "s" at bounding box center [151, 237] width 26 height 26
click at [311, 318] on button "button" at bounding box center [299, 311] width 68 height 39
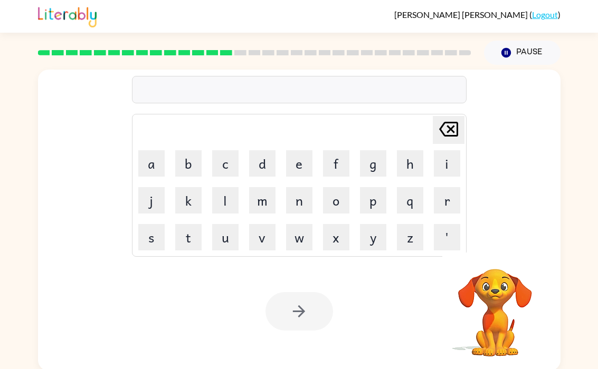
click at [482, 330] on video "Your browser must support playing .mp4 files to use Literably. Please try using…" at bounding box center [494, 305] width 105 height 105
click at [507, 56] on icon "button" at bounding box center [505, 52] width 9 height 9
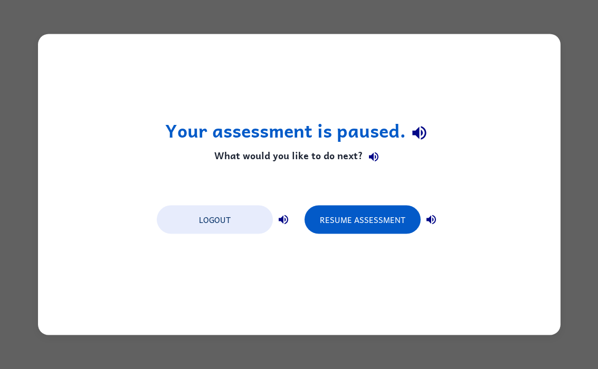
click at [395, 225] on button "Resume Assessment" at bounding box center [362, 220] width 116 height 28
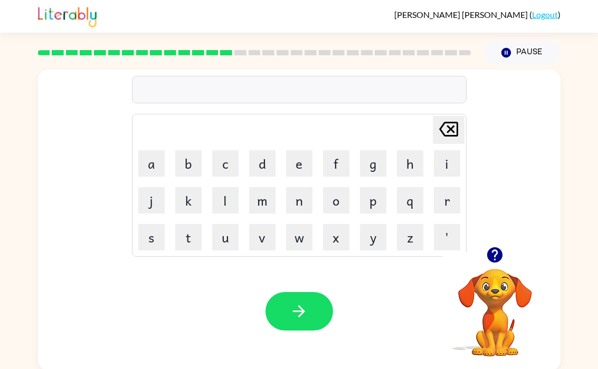
click at [187, 168] on button "b" at bounding box center [188, 163] width 26 height 26
click at [349, 199] on button "o" at bounding box center [336, 200] width 26 height 26
click at [227, 232] on button "u" at bounding box center [225, 237] width 26 height 26
click at [290, 195] on button "n" at bounding box center [299, 200] width 26 height 26
click at [287, 163] on button "e" at bounding box center [299, 163] width 26 height 26
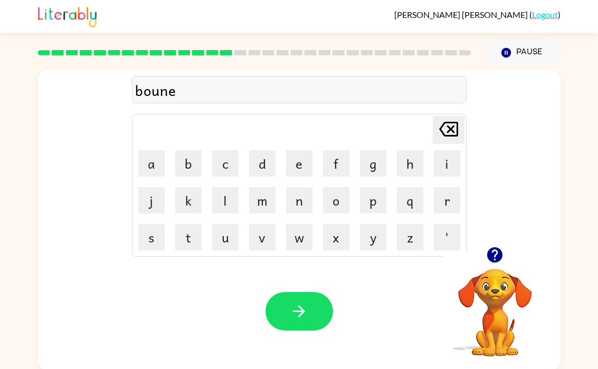
click at [151, 241] on button "s" at bounding box center [151, 237] width 26 height 26
click at [453, 123] on icon at bounding box center [448, 129] width 19 height 15
click at [445, 128] on icon at bounding box center [448, 129] width 19 height 15
click at [448, 130] on icon at bounding box center [448, 129] width 19 height 15
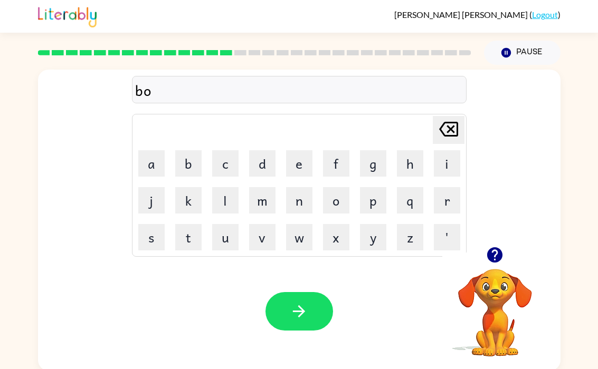
click at [295, 199] on button "n" at bounding box center [299, 200] width 26 height 26
click at [294, 164] on button "e" at bounding box center [299, 163] width 26 height 26
click at [148, 239] on button "s" at bounding box center [151, 237] width 26 height 26
click at [439, 139] on icon "Delete Delete last character input" at bounding box center [448, 129] width 25 height 25
click at [134, 243] on td "s" at bounding box center [151, 237] width 36 height 36
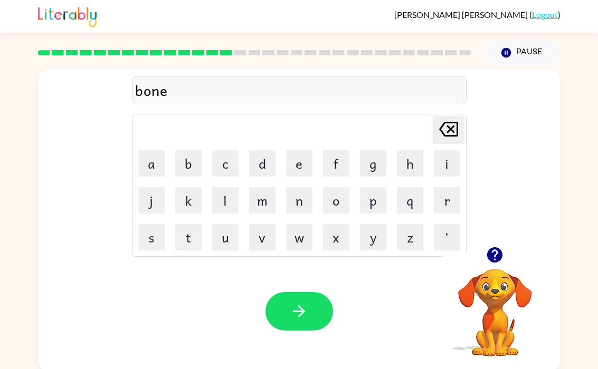
click at [144, 246] on button "s" at bounding box center [151, 237] width 26 height 26
click at [143, 246] on button "s" at bounding box center [151, 237] width 26 height 26
click at [302, 295] on button "button" at bounding box center [299, 311] width 68 height 39
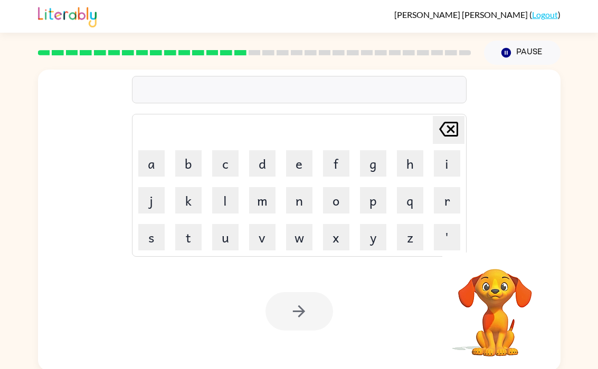
click at [154, 234] on button "s" at bounding box center [151, 237] width 26 height 26
click at [299, 231] on button "w" at bounding box center [299, 237] width 26 height 26
click at [154, 156] on button "a" at bounding box center [151, 163] width 26 height 26
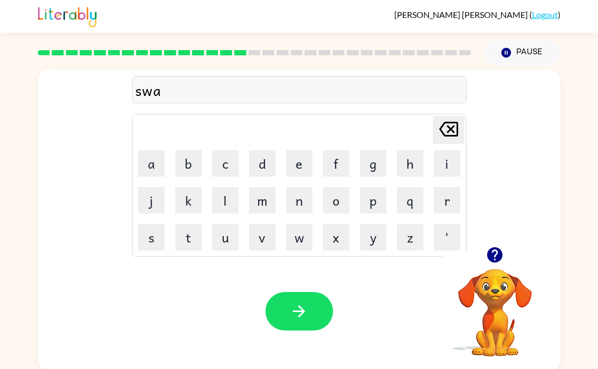
click at [438, 194] on button "r" at bounding box center [447, 200] width 26 height 26
click at [262, 205] on button "m" at bounding box center [262, 200] width 26 height 26
click at [308, 306] on button "button" at bounding box center [299, 311] width 68 height 39
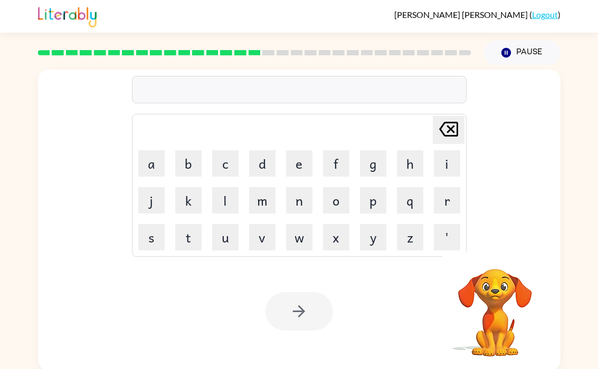
click at [455, 195] on button "r" at bounding box center [447, 200] width 26 height 26
click at [163, 167] on button "a" at bounding box center [151, 163] width 26 height 26
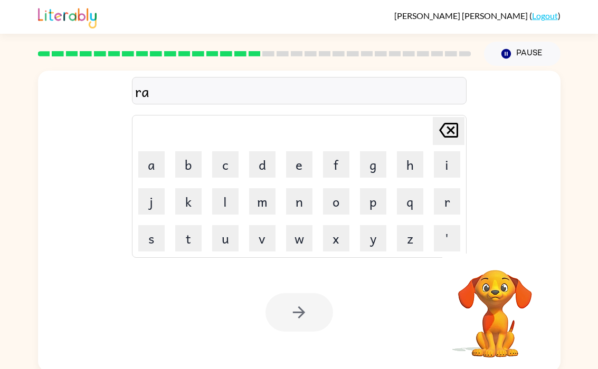
scroll to position [2, 0]
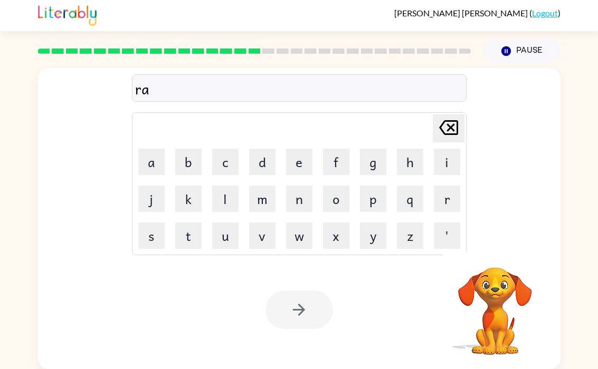
click at [255, 195] on button "m" at bounding box center [262, 199] width 26 height 26
click at [315, 301] on div at bounding box center [299, 310] width 68 height 39
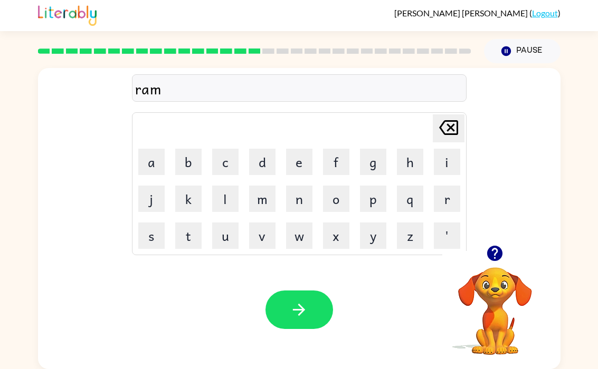
click at [304, 305] on icon "button" at bounding box center [299, 310] width 18 height 18
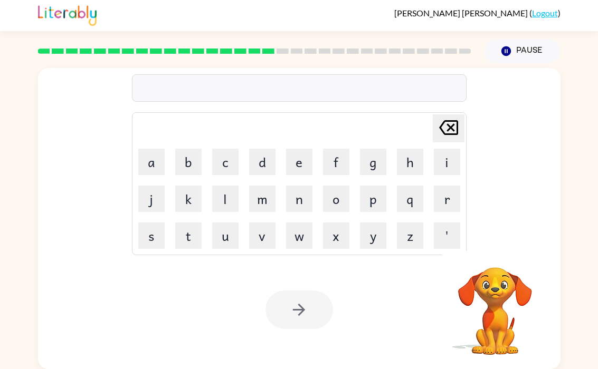
click at [196, 160] on button "b" at bounding box center [188, 162] width 26 height 26
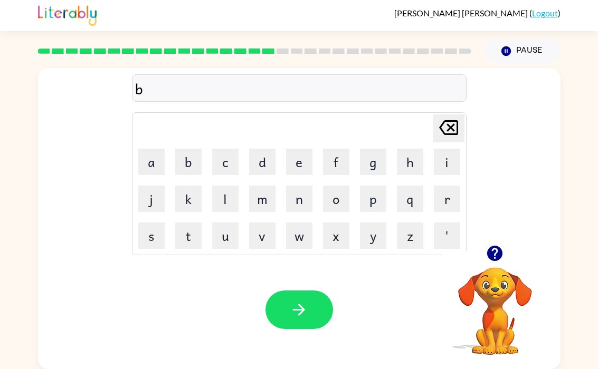
click at [448, 192] on button "r" at bounding box center [447, 199] width 26 height 26
click at [445, 159] on button "i" at bounding box center [447, 162] width 26 height 26
click at [253, 201] on button "m" at bounding box center [262, 199] width 26 height 26
click at [442, 167] on button "i" at bounding box center [447, 162] width 26 height 26
click at [305, 201] on button "n" at bounding box center [299, 199] width 26 height 26
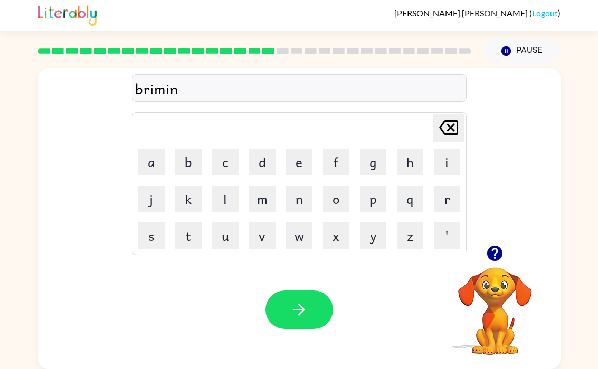
click at [374, 153] on button "g" at bounding box center [373, 162] width 26 height 26
click at [307, 312] on icon "button" at bounding box center [299, 310] width 18 height 18
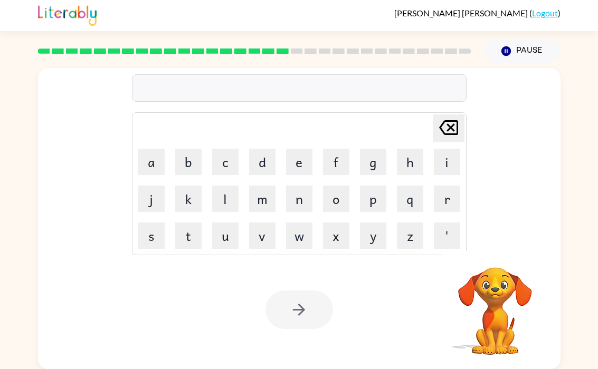
click at [446, 195] on button "r" at bounding box center [447, 199] width 26 height 26
click at [450, 160] on button "i" at bounding box center [447, 162] width 26 height 26
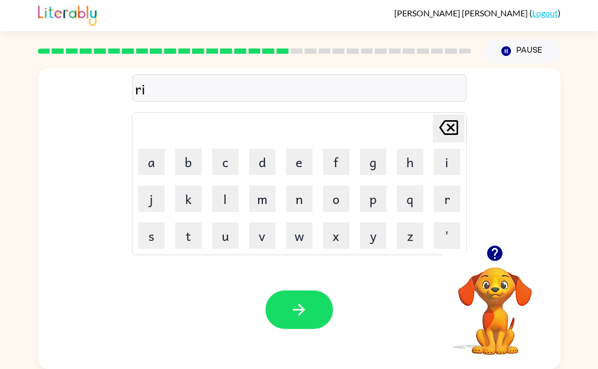
click at [199, 199] on button "k" at bounding box center [188, 199] width 26 height 26
click at [450, 162] on button "i" at bounding box center [447, 162] width 26 height 26
click at [304, 155] on button "e" at bounding box center [299, 162] width 26 height 26
click at [157, 238] on button "s" at bounding box center [151, 236] width 26 height 26
click at [182, 235] on button "t" at bounding box center [188, 236] width 26 height 26
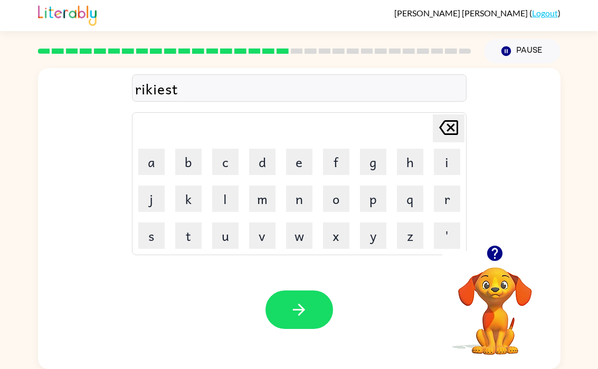
click at [322, 309] on button "button" at bounding box center [299, 310] width 68 height 39
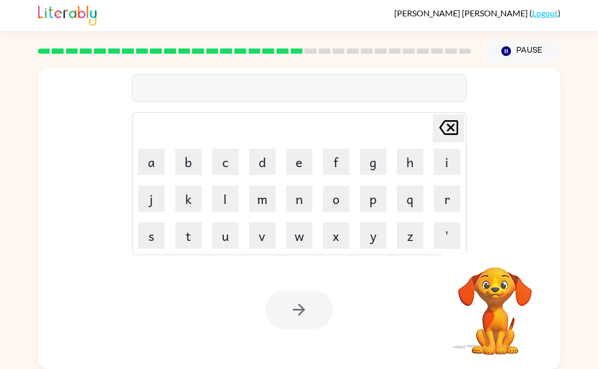
click at [158, 170] on button "a" at bounding box center [151, 162] width 26 height 26
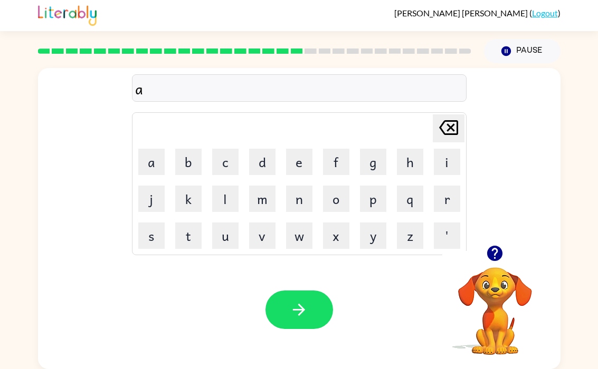
click at [447, 194] on button "r" at bounding box center [447, 199] width 26 height 26
click at [226, 158] on button "c" at bounding box center [225, 162] width 26 height 26
click at [411, 159] on button "h" at bounding box center [410, 162] width 26 height 26
click at [305, 235] on button "w" at bounding box center [299, 236] width 26 height 26
click at [153, 158] on button "a" at bounding box center [151, 162] width 26 height 26
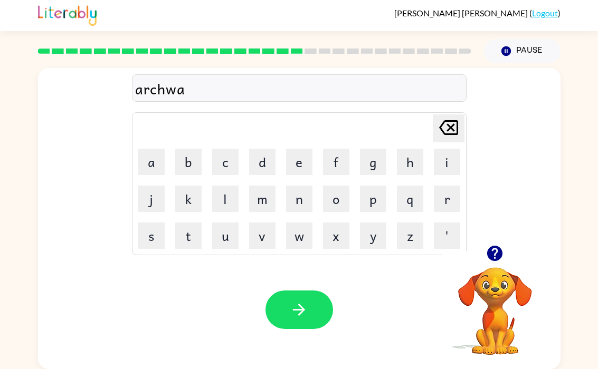
click at [380, 229] on button "y" at bounding box center [373, 236] width 26 height 26
click at [314, 311] on button "button" at bounding box center [299, 310] width 68 height 39
click at [332, 149] on button "f" at bounding box center [336, 162] width 26 height 26
click at [335, 206] on button "o" at bounding box center [336, 199] width 26 height 26
click at [223, 200] on button "l" at bounding box center [225, 199] width 26 height 26
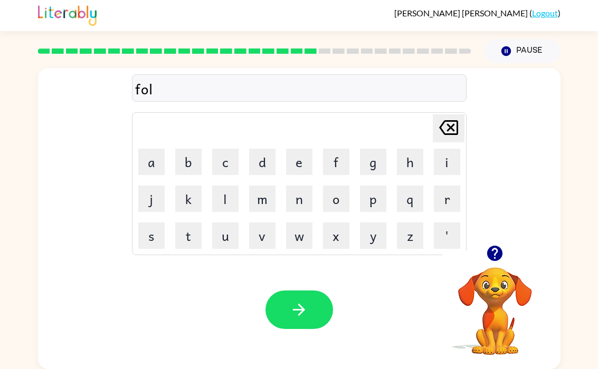
click at [223, 197] on button "l" at bounding box center [225, 199] width 26 height 26
click at [328, 198] on button "o" at bounding box center [336, 199] width 26 height 26
click at [309, 239] on button "w" at bounding box center [299, 236] width 26 height 26
click at [265, 157] on button "d" at bounding box center [262, 162] width 26 height 26
click at [293, 161] on button "e" at bounding box center [299, 162] width 26 height 26
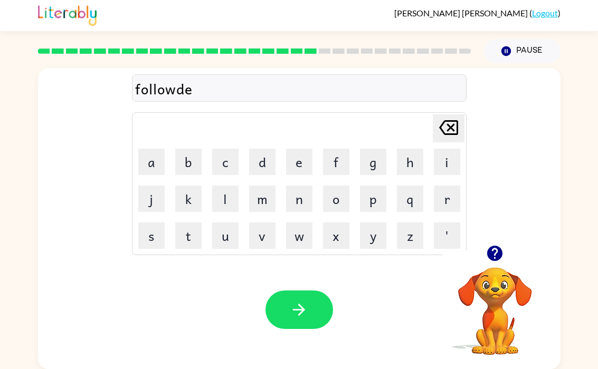
click at [300, 310] on icon "button" at bounding box center [299, 310] width 12 height 12
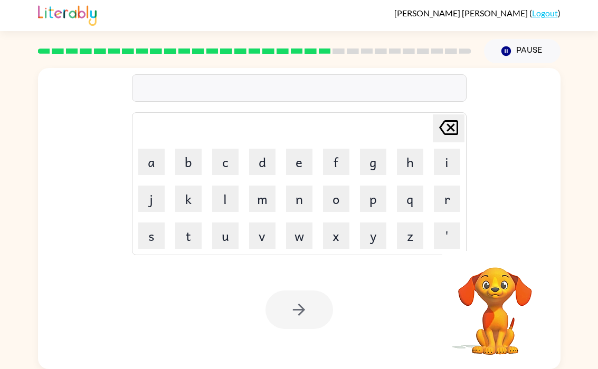
click at [234, 161] on button "c" at bounding box center [225, 162] width 26 height 26
click at [299, 161] on button "e" at bounding box center [299, 162] width 26 height 26
click at [305, 207] on button "n" at bounding box center [299, 199] width 26 height 26
click at [200, 230] on button "t" at bounding box center [188, 236] width 26 height 26
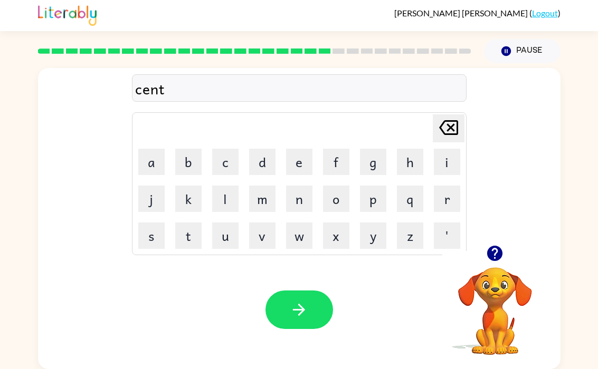
click at [439, 160] on button "i" at bounding box center [447, 162] width 26 height 26
click at [380, 203] on button "p" at bounding box center [373, 199] width 26 height 26
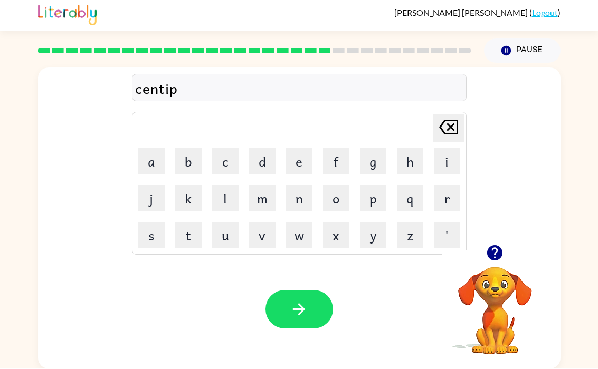
click at [302, 156] on button "e" at bounding box center [299, 162] width 26 height 26
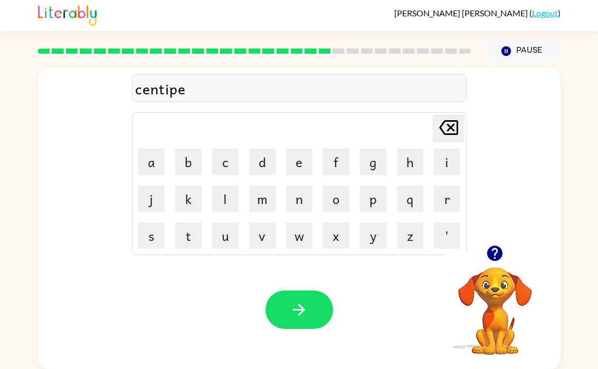
click at [272, 168] on button "d" at bounding box center [262, 162] width 26 height 26
click at [315, 300] on button "button" at bounding box center [299, 310] width 68 height 39
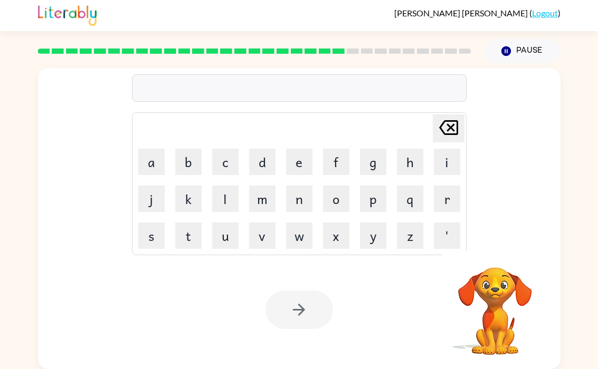
click at [157, 224] on button "s" at bounding box center [151, 236] width 26 height 26
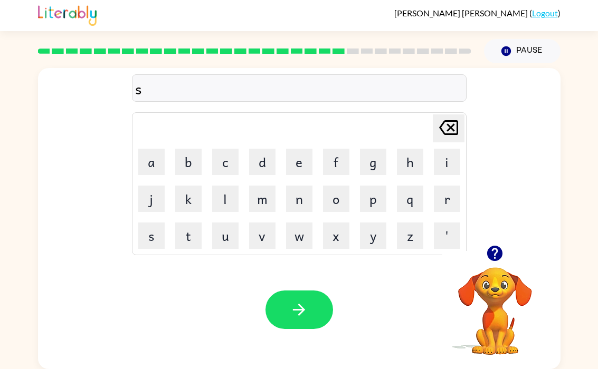
click at [224, 237] on button "u" at bounding box center [225, 236] width 26 height 26
click at [150, 233] on button "s" at bounding box center [151, 236] width 26 height 26
click at [184, 233] on button "t" at bounding box center [188, 236] width 26 height 26
click at [155, 169] on button "a" at bounding box center [151, 162] width 26 height 26
click at [441, 171] on button "i" at bounding box center [447, 162] width 26 height 26
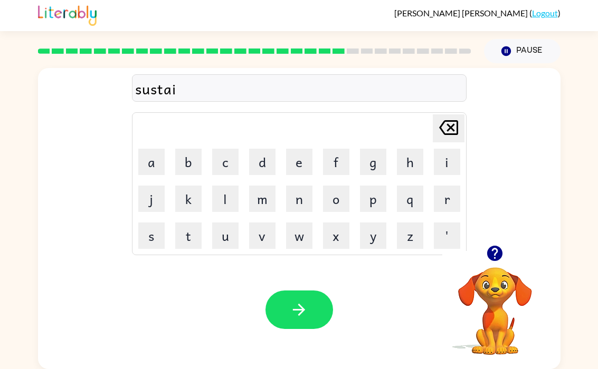
click at [303, 197] on button "n" at bounding box center [299, 199] width 26 height 26
click at [299, 304] on icon "button" at bounding box center [299, 310] width 12 height 12
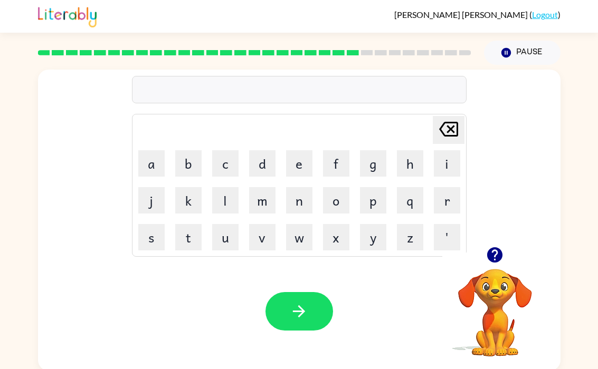
click at [344, 155] on button "f" at bounding box center [336, 163] width 26 height 26
click at [332, 204] on button "o" at bounding box center [336, 200] width 26 height 26
click at [451, 198] on button "r" at bounding box center [447, 200] width 26 height 26
click at [299, 228] on button "w" at bounding box center [299, 237] width 26 height 26
click at [336, 199] on button "o" at bounding box center [336, 200] width 26 height 26
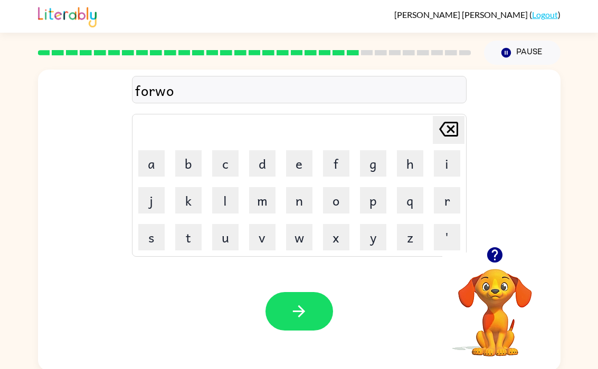
click at [447, 193] on button "r" at bounding box center [447, 200] width 26 height 26
click at [227, 165] on button "c" at bounding box center [225, 163] width 26 height 26
click at [436, 135] on icon "Delete Delete last character input" at bounding box center [448, 129] width 25 height 25
click at [297, 164] on button "e" at bounding box center [299, 163] width 26 height 26
click at [256, 163] on button "d" at bounding box center [262, 163] width 26 height 26
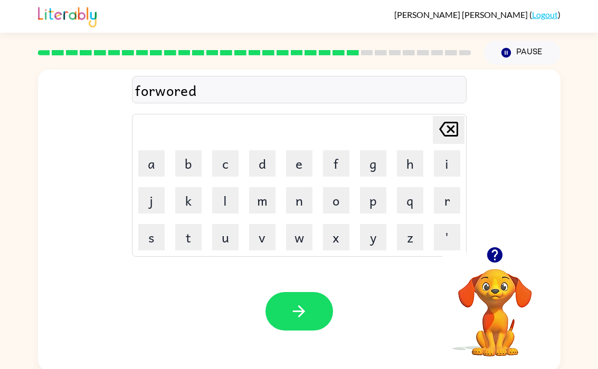
click at [318, 302] on button "button" at bounding box center [299, 311] width 68 height 39
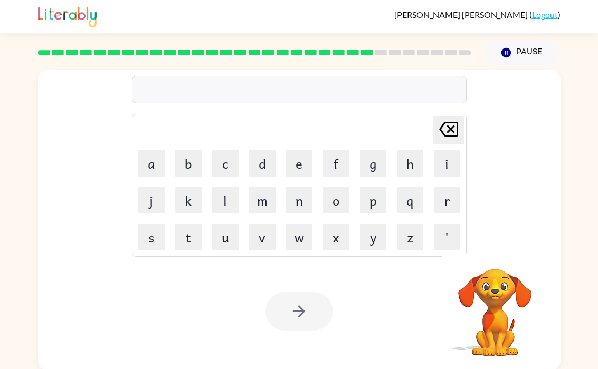
click at [442, 200] on button "r" at bounding box center [447, 200] width 26 height 26
click at [299, 159] on button "e" at bounding box center [299, 163] width 26 height 26
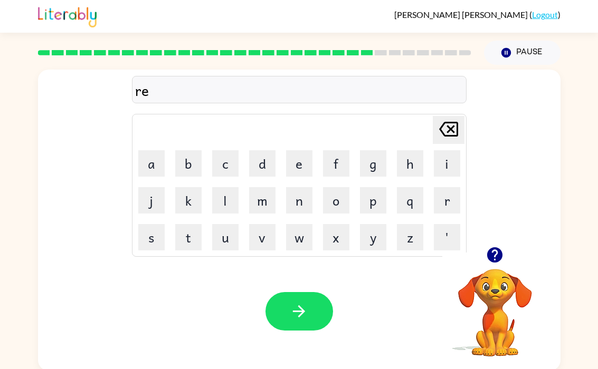
click at [155, 159] on button "a" at bounding box center [151, 163] width 26 height 26
click at [445, 128] on icon at bounding box center [448, 129] width 19 height 15
click at [157, 168] on button "a" at bounding box center [151, 163] width 26 height 26
click at [213, 198] on button "l" at bounding box center [225, 200] width 26 height 26
click at [157, 171] on button "a" at bounding box center [151, 163] width 26 height 26
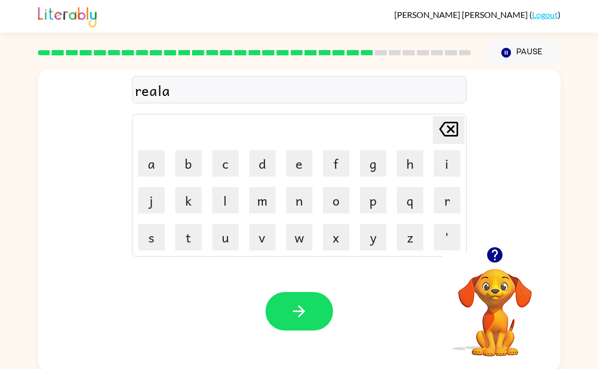
click at [194, 225] on button "t" at bounding box center [188, 237] width 26 height 26
click at [300, 157] on button "e" at bounding box center [299, 163] width 26 height 26
click at [266, 165] on button "d" at bounding box center [262, 163] width 26 height 26
click at [273, 306] on button "button" at bounding box center [299, 311] width 68 height 39
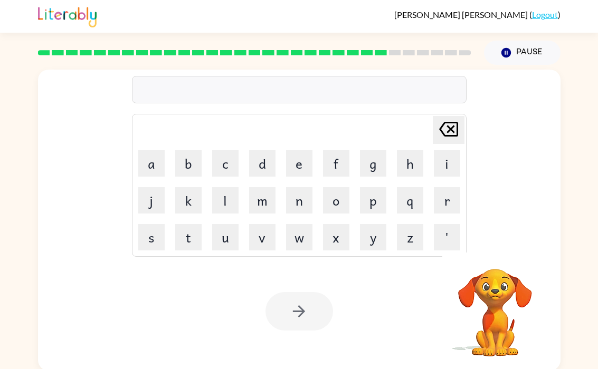
click at [377, 168] on button "g" at bounding box center [373, 163] width 26 height 26
click at [337, 201] on button "o" at bounding box center [336, 200] width 26 height 26
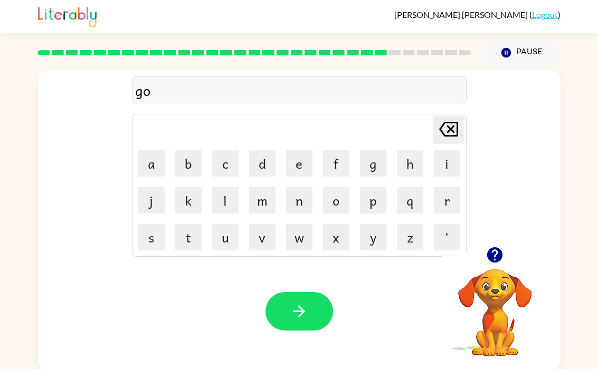
click at [188, 172] on button "b" at bounding box center [188, 163] width 26 height 26
click at [220, 198] on button "l" at bounding box center [225, 200] width 26 height 26
click at [448, 163] on button "i" at bounding box center [447, 163] width 26 height 26
click at [296, 201] on button "n" at bounding box center [299, 200] width 26 height 26
click at [298, 315] on icon "button" at bounding box center [299, 311] width 18 height 18
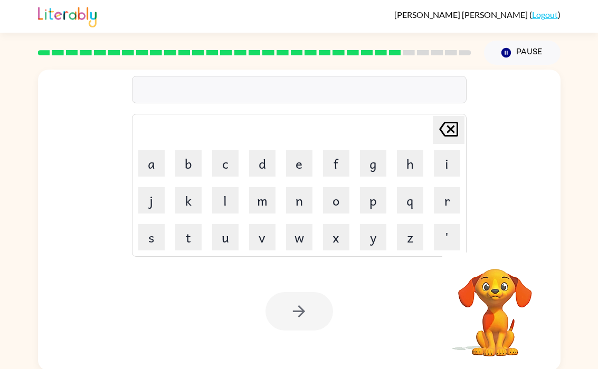
click at [223, 196] on button "l" at bounding box center [225, 200] width 26 height 26
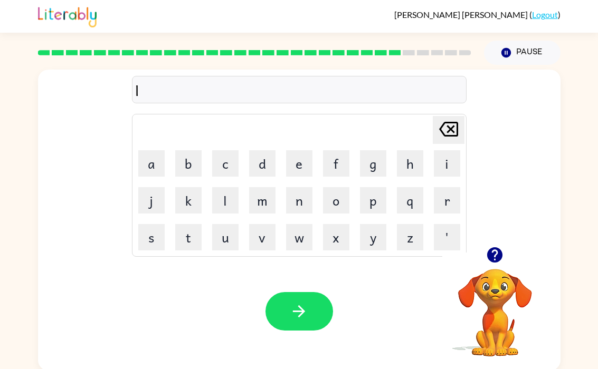
click at [223, 237] on button "u" at bounding box center [225, 237] width 26 height 26
click at [267, 208] on button "m" at bounding box center [262, 200] width 26 height 26
click at [268, 163] on button "d" at bounding box center [262, 163] width 26 height 26
click at [302, 168] on button "e" at bounding box center [299, 163] width 26 height 26
click at [439, 199] on button "r" at bounding box center [447, 200] width 26 height 26
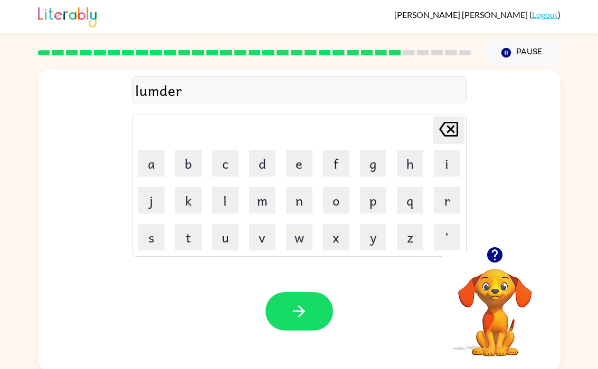
click at [142, 206] on button "j" at bounding box center [151, 200] width 26 height 26
click at [146, 171] on button "a" at bounding box center [151, 163] width 26 height 26
click at [179, 205] on button "k" at bounding box center [188, 200] width 26 height 26
click at [452, 134] on icon "Delete Delete last character input" at bounding box center [448, 129] width 25 height 25
click at [213, 168] on button "c" at bounding box center [225, 163] width 26 height 26
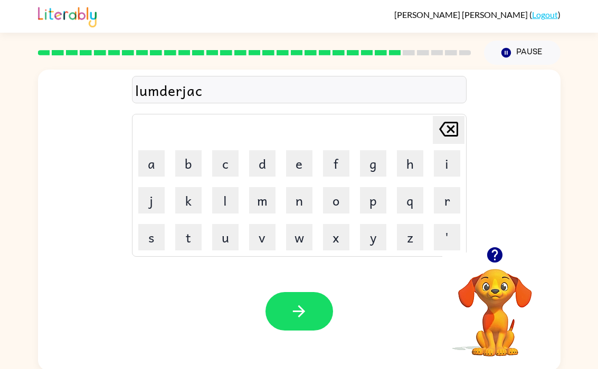
click at [175, 207] on button "k" at bounding box center [188, 200] width 26 height 26
click at [290, 311] on icon "button" at bounding box center [299, 311] width 18 height 18
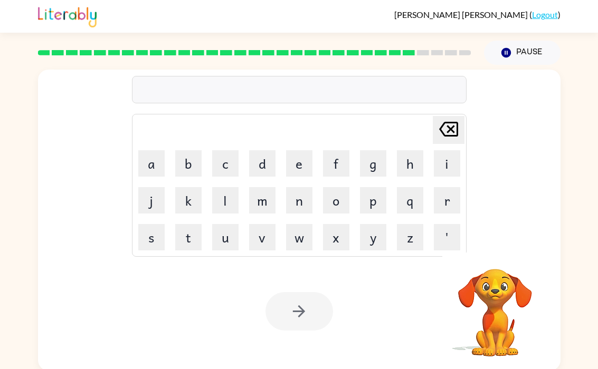
click at [376, 194] on button "p" at bounding box center [373, 200] width 26 height 26
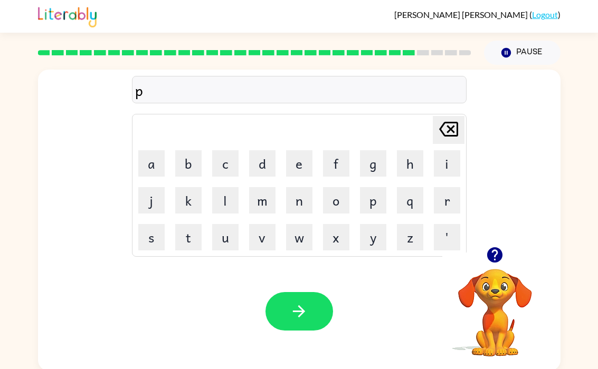
click at [295, 164] on button "e" at bounding box center [299, 163] width 26 height 26
click at [435, 187] on button "r" at bounding box center [447, 200] width 26 height 26
click at [151, 236] on button "s" at bounding box center [151, 237] width 26 height 26
click at [303, 163] on button "e" at bounding box center [299, 163] width 26 height 26
click at [150, 232] on button "s" at bounding box center [151, 237] width 26 height 26
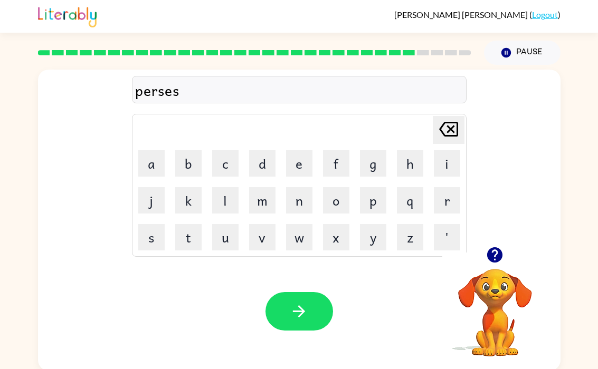
click at [457, 124] on icon "Delete Delete last character input" at bounding box center [448, 129] width 25 height 25
click at [455, 136] on icon at bounding box center [448, 129] width 19 height 15
click at [454, 136] on icon at bounding box center [448, 129] width 19 height 15
click at [453, 121] on icon "Delete Delete last character input" at bounding box center [448, 129] width 25 height 25
click at [453, 120] on icon "Delete Delete last character input" at bounding box center [448, 129] width 25 height 25
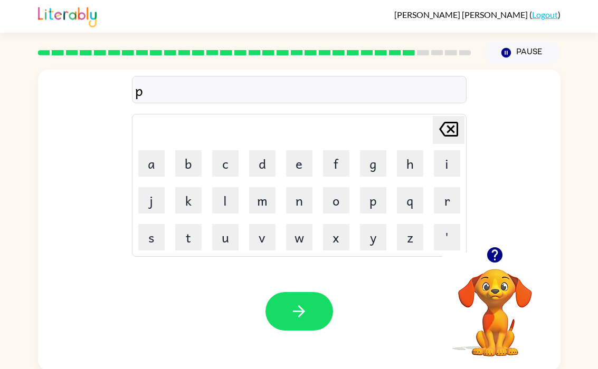
click at [441, 159] on button "i" at bounding box center [447, 163] width 26 height 26
click at [455, 189] on button "r" at bounding box center [447, 200] width 26 height 26
click at [151, 241] on button "s" at bounding box center [151, 237] width 26 height 26
click at [303, 161] on button "e" at bounding box center [299, 163] width 26 height 26
click at [455, 123] on icon "Delete Delete last character input" at bounding box center [448, 129] width 25 height 25
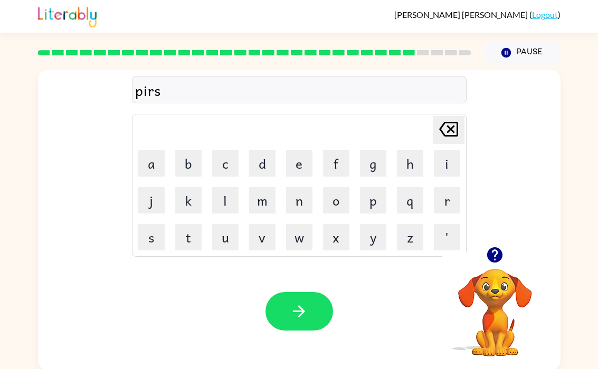
click at [455, 123] on icon "Delete Delete last character input" at bounding box center [448, 129] width 25 height 25
click at [309, 154] on button "e" at bounding box center [299, 163] width 26 height 26
click at [149, 241] on button "s" at bounding box center [151, 237] width 26 height 26
click at [324, 311] on button "button" at bounding box center [299, 311] width 68 height 39
click at [410, 164] on button "h" at bounding box center [410, 163] width 26 height 26
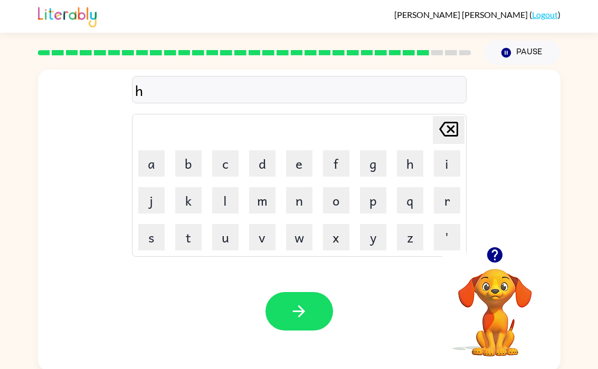
click at [438, 160] on button "i" at bounding box center [447, 163] width 26 height 26
click at [441, 137] on icon "Delete Delete last character input" at bounding box center [448, 129] width 25 height 25
click at [184, 235] on button "t" at bounding box center [188, 237] width 26 height 26
click at [409, 161] on button "h" at bounding box center [410, 163] width 26 height 26
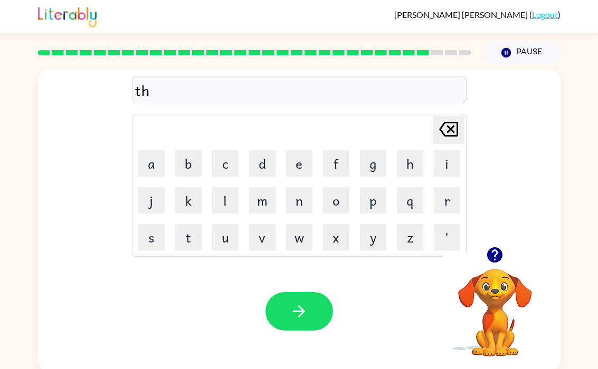
click at [434, 167] on button "i" at bounding box center [447, 163] width 26 height 26
click at [303, 196] on button "n" at bounding box center [299, 200] width 26 height 26
click at [314, 315] on button "button" at bounding box center [299, 311] width 68 height 39
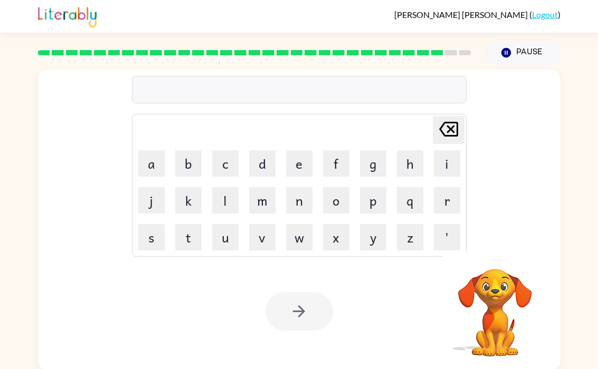
click at [157, 239] on button "s" at bounding box center [151, 237] width 26 height 26
click at [451, 161] on button "i" at bounding box center [447, 163] width 26 height 26
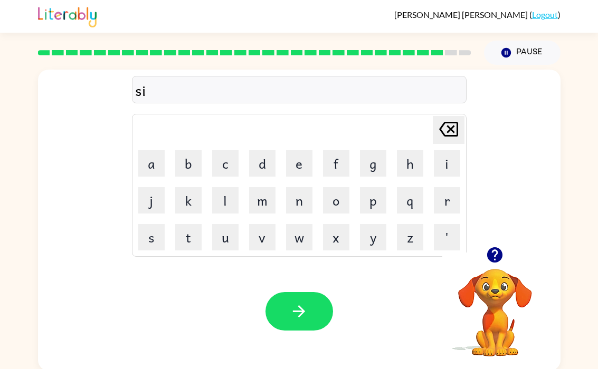
click at [232, 201] on button "l" at bounding box center [225, 200] width 26 height 26
click at [257, 235] on button "v" at bounding box center [262, 237] width 26 height 26
click at [303, 166] on button "e" at bounding box center [299, 163] width 26 height 26
click at [443, 196] on button "r" at bounding box center [447, 200] width 26 height 26
click at [306, 238] on button "w" at bounding box center [299, 237] width 26 height 26
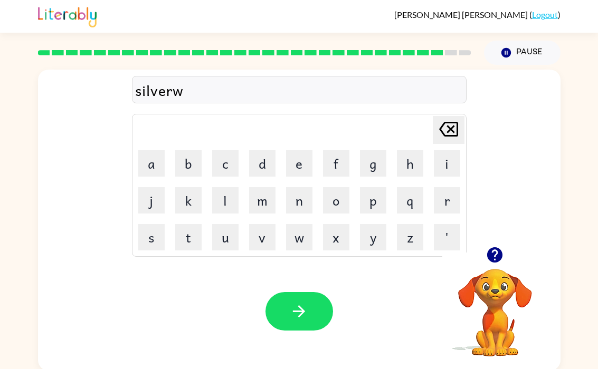
click at [155, 164] on button "a" at bounding box center [151, 163] width 26 height 26
click at [448, 201] on button "r" at bounding box center [447, 200] width 26 height 26
click at [164, 239] on button "s" at bounding box center [151, 237] width 26 height 26
click at [444, 132] on icon at bounding box center [448, 129] width 19 height 15
click at [297, 169] on button "e" at bounding box center [299, 163] width 26 height 26
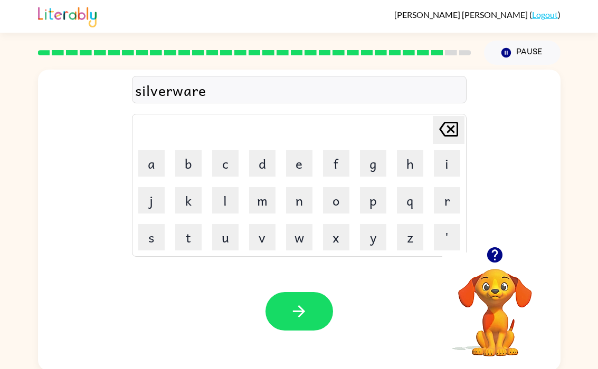
click at [440, 191] on button "r" at bounding box center [447, 200] width 26 height 26
click at [439, 134] on icon "Delete Delete last character input" at bounding box center [448, 129] width 25 height 25
click at [325, 317] on button "button" at bounding box center [299, 311] width 68 height 39
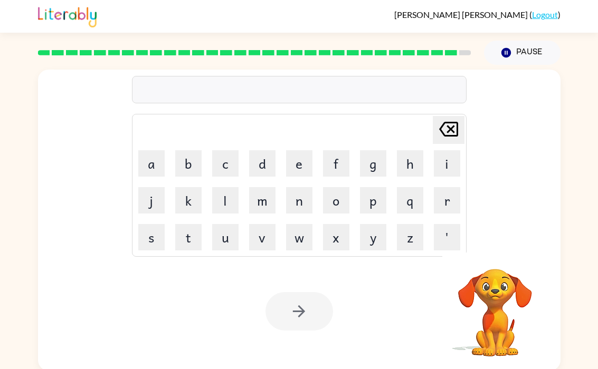
click at [152, 159] on button "a" at bounding box center [151, 163] width 26 height 26
click at [289, 187] on button "n" at bounding box center [299, 200] width 26 height 26
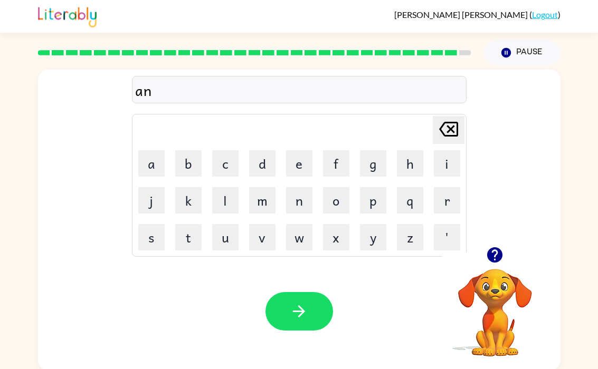
click at [445, 127] on icon at bounding box center [448, 129] width 19 height 15
click at [225, 239] on button "u" at bounding box center [225, 237] width 26 height 26
click at [300, 200] on button "n" at bounding box center [299, 200] width 26 height 26
click at [148, 164] on button "a" at bounding box center [151, 163] width 26 height 26
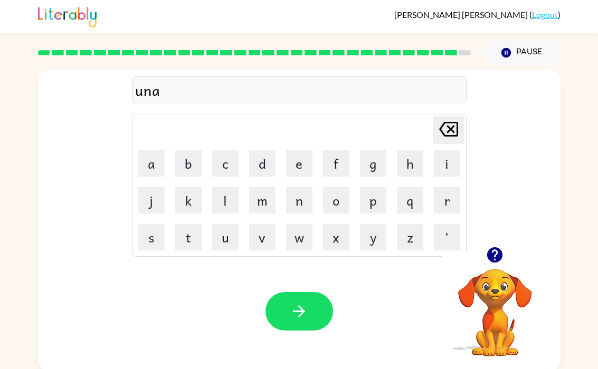
click at [326, 164] on button "f" at bounding box center [336, 163] width 26 height 26
click at [441, 194] on button "r" at bounding box center [447, 200] width 26 height 26
click at [147, 176] on button "a" at bounding box center [151, 163] width 26 height 26
click at [446, 163] on button "i" at bounding box center [447, 163] width 26 height 26
click at [254, 168] on button "d" at bounding box center [262, 163] width 26 height 26
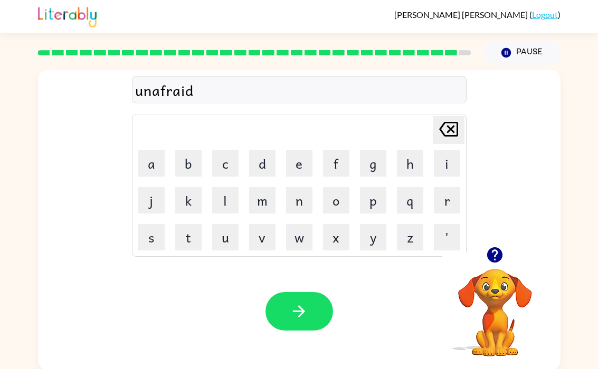
click at [293, 309] on icon "button" at bounding box center [299, 311] width 18 height 18
